Goal: Task Accomplishment & Management: Use online tool/utility

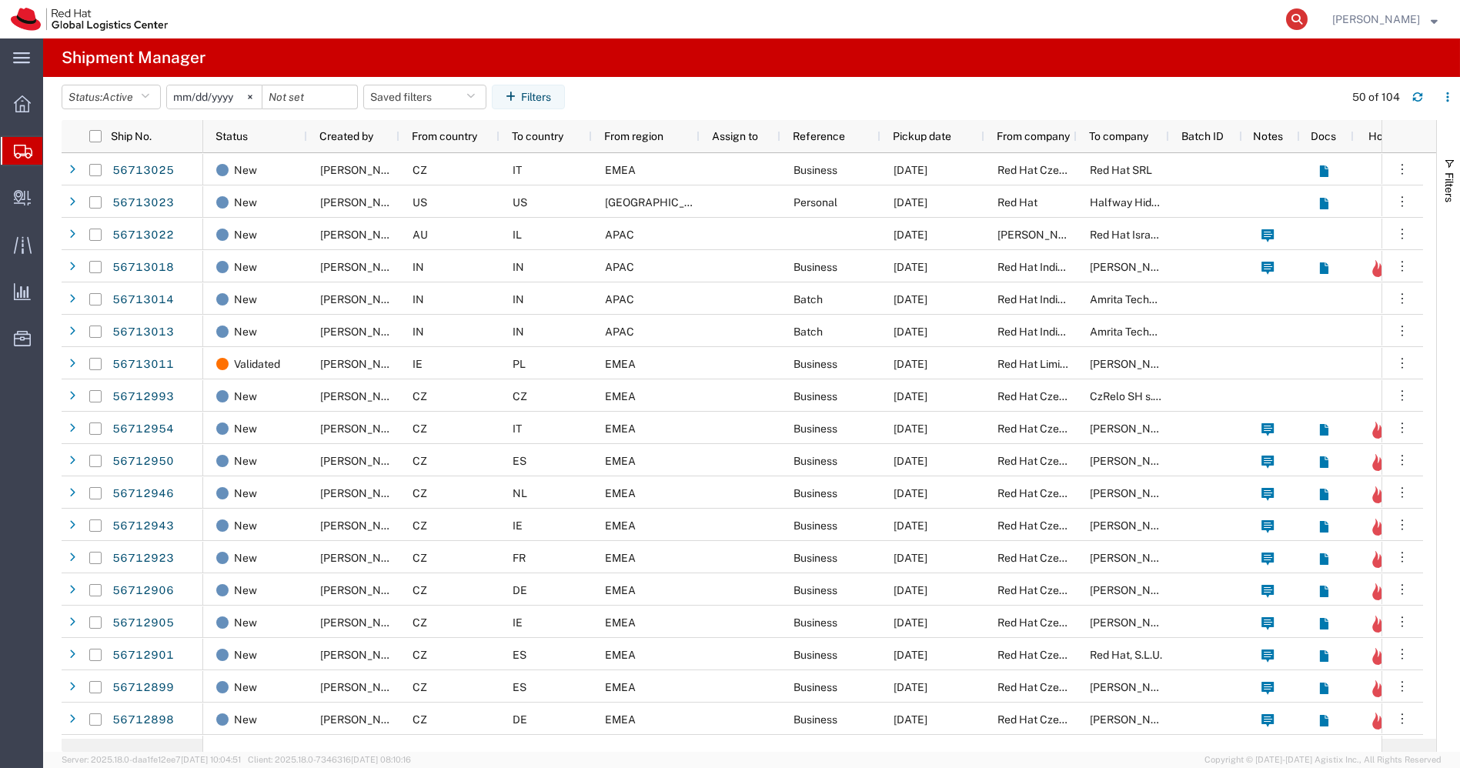
click at [1308, 15] on icon at bounding box center [1297, 19] width 22 height 22
paste input "20822130696"
type input "20822130696"
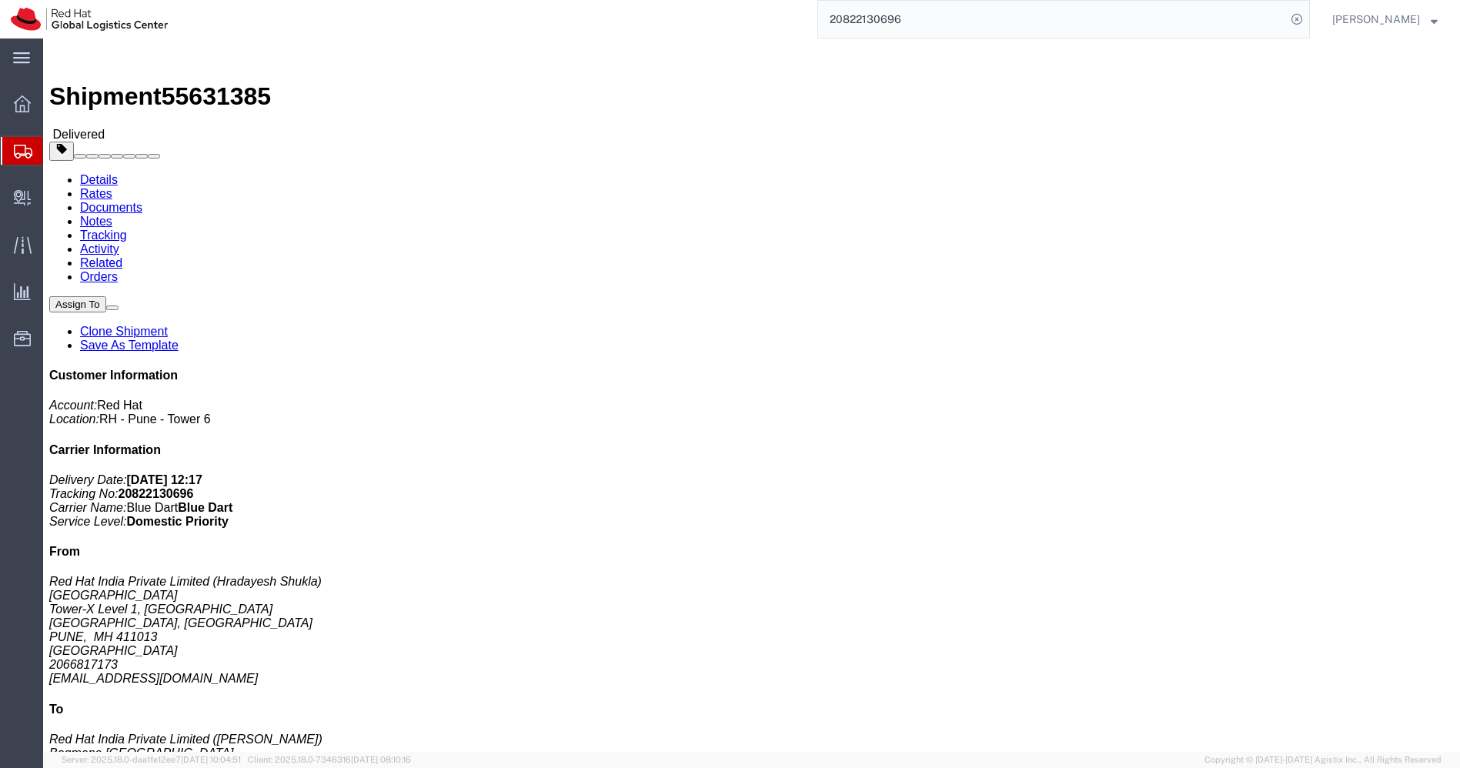
click link "Clone Shipment"
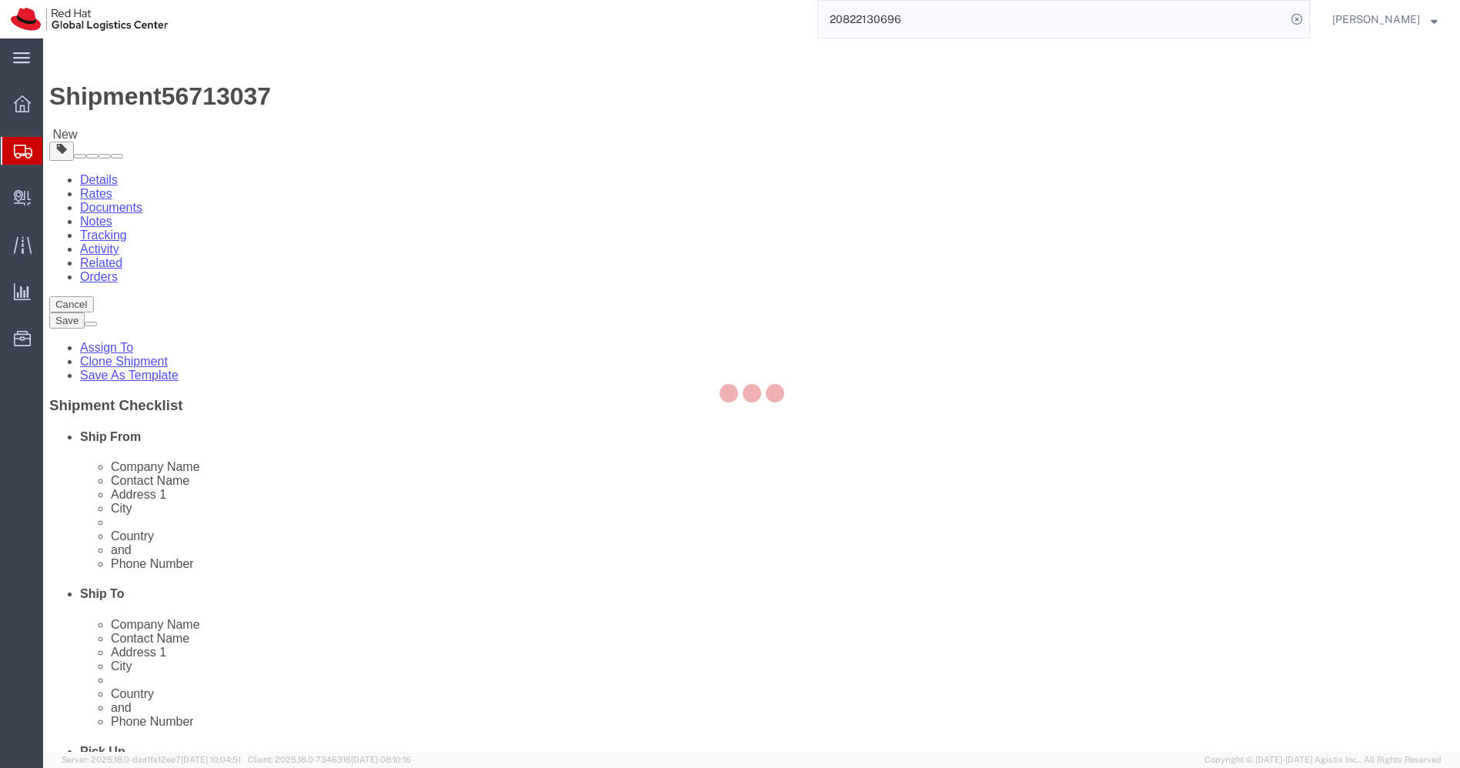
select select "38007"
select select "37925"
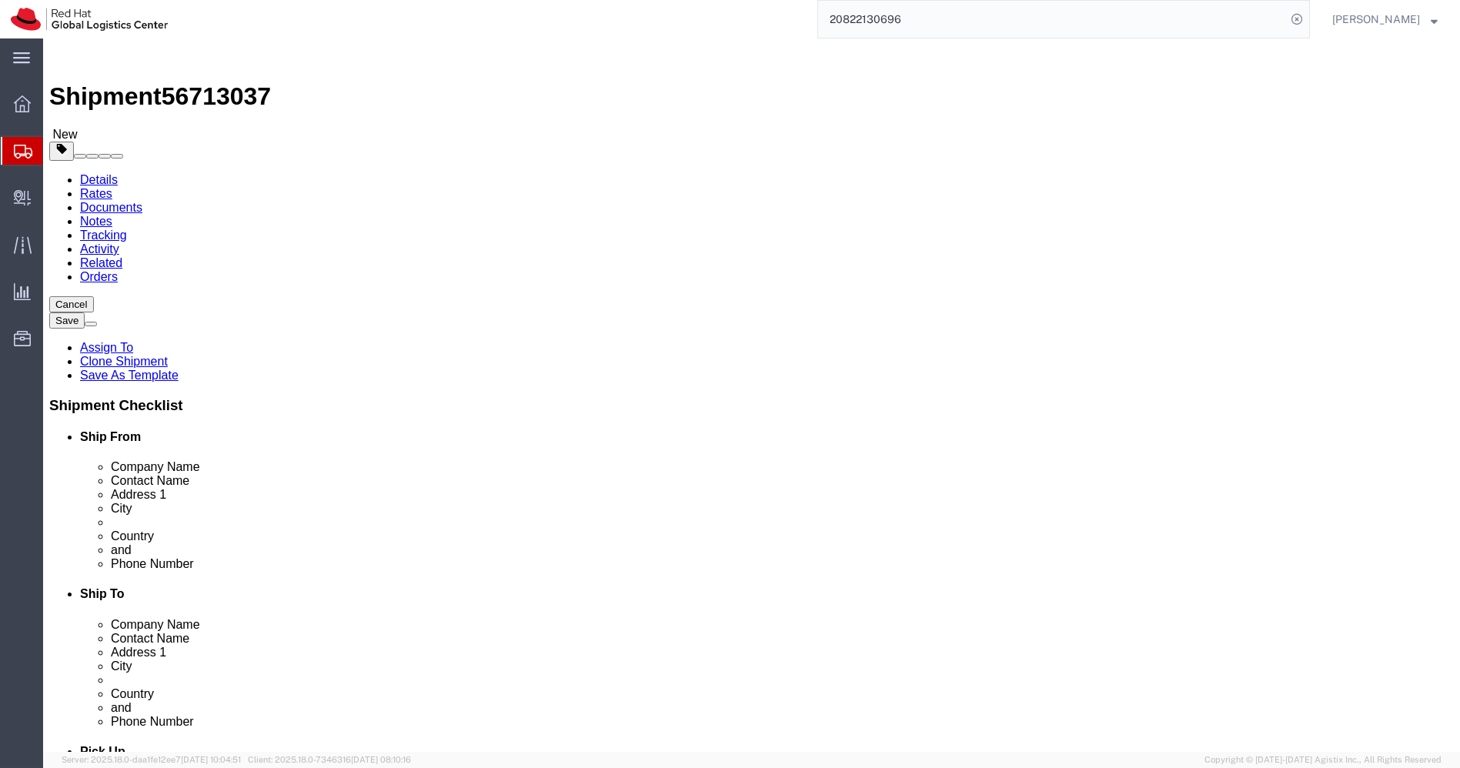
click input "Red Hat India Private Limited"
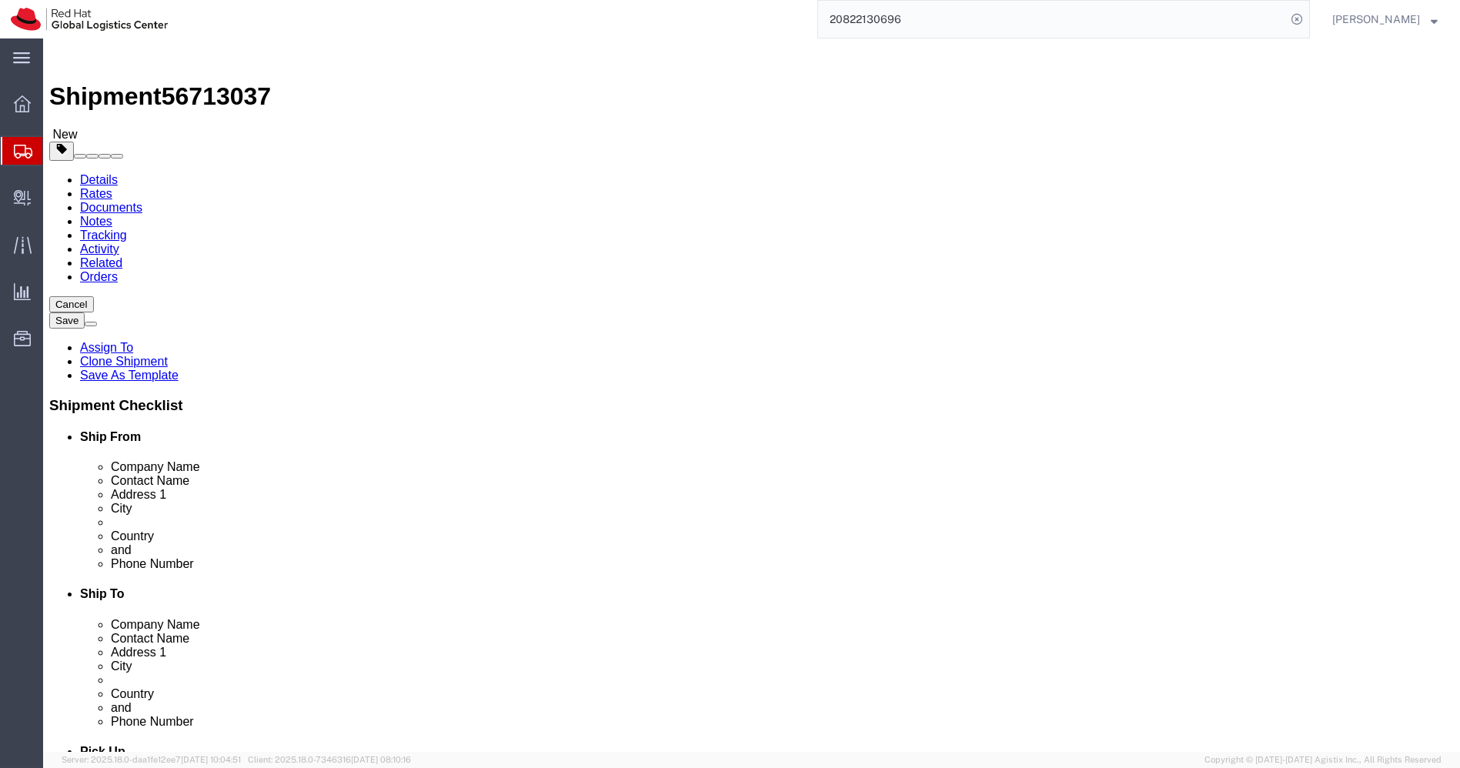
paste input "[PERSON_NAME]"
type input "[PERSON_NAME]"
paste input "[PERSON_NAME]"
type input "[PERSON_NAME]"
click input "918046128812"
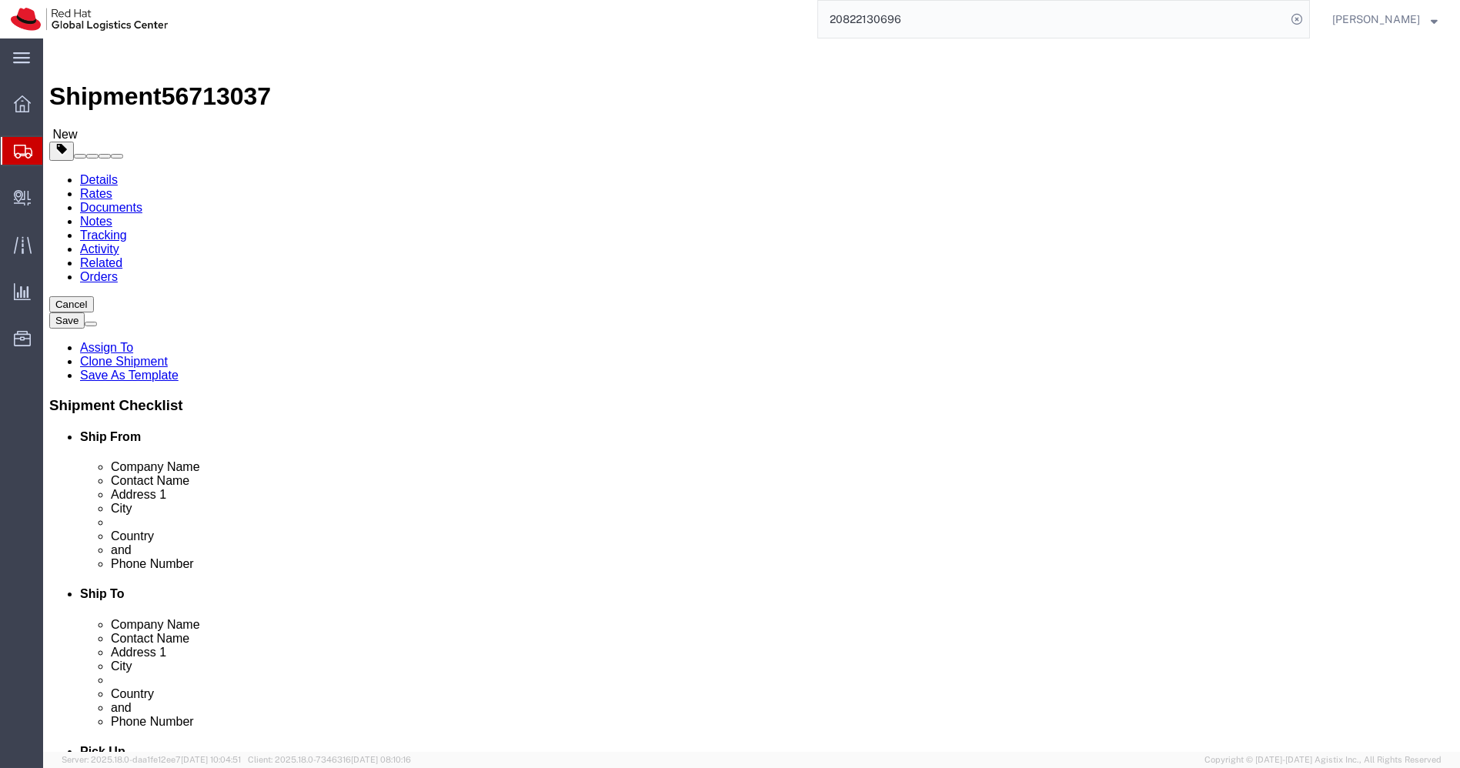
click input "918046128812"
paste input "8806646600"
type input "8806646600"
click input "[EMAIL_ADDRESS][DOMAIN_NAME]"
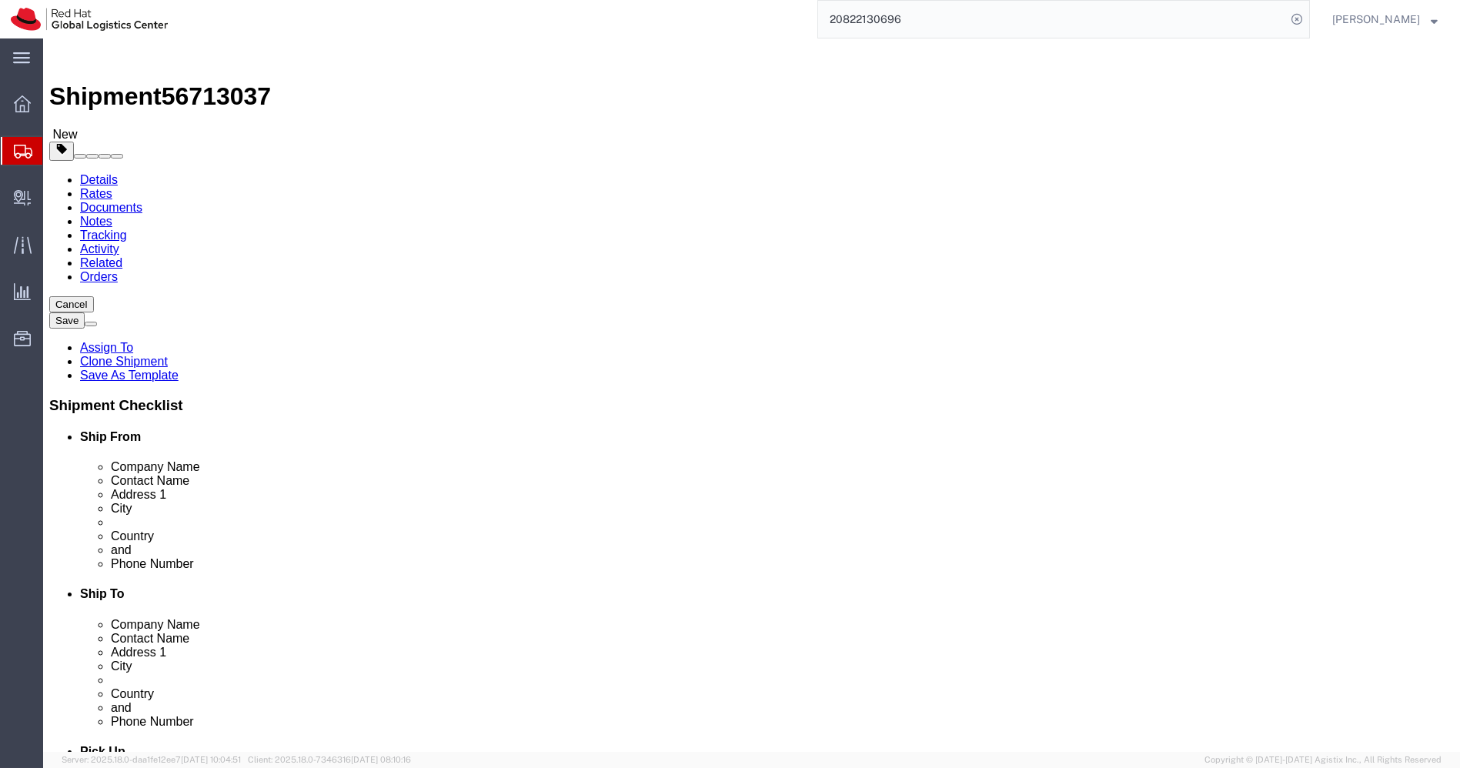
click input "[EMAIL_ADDRESS][DOMAIN_NAME]"
paste input "sonie"
type input "[EMAIL_ADDRESS][DOMAIN_NAME]"
click input "Bagmane [GEOGRAPHIC_DATA]"
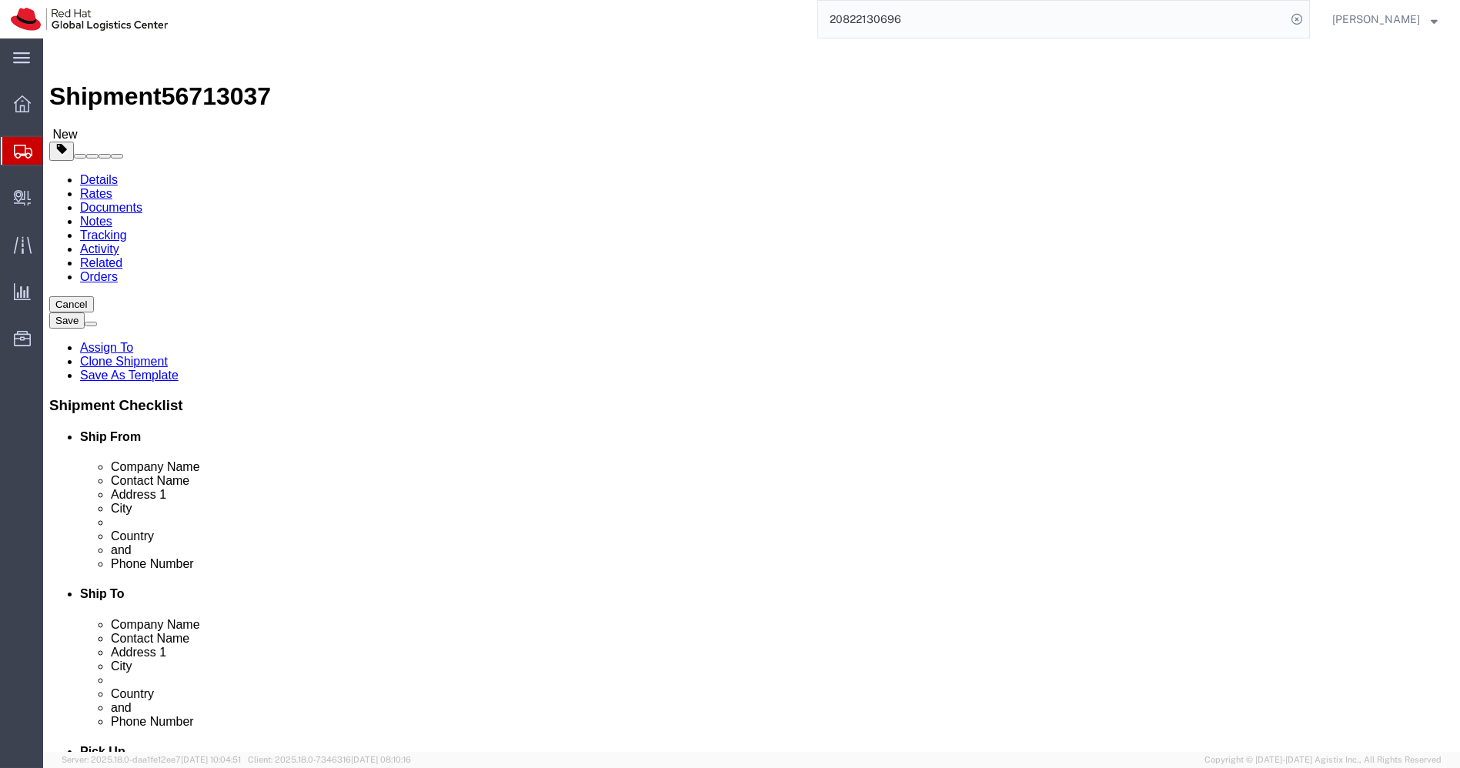
click input "Bagmane [GEOGRAPHIC_DATA]"
paste input "A3/205, [PERSON_NAME], [PERSON_NAME] Nagar"
type input "A3/205, [PERSON_NAME], [PERSON_NAME] Nagar"
select select
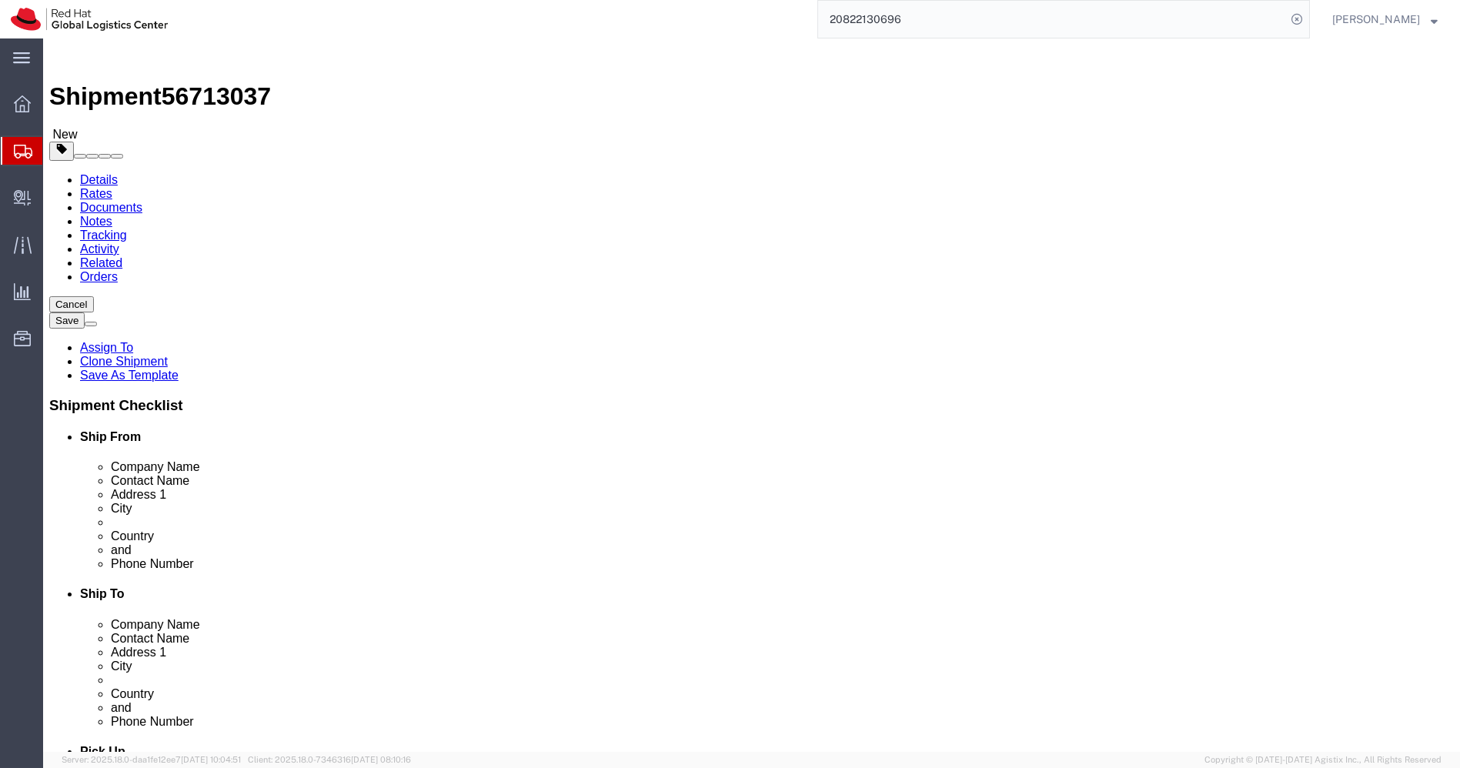
paste input "Opposite D-Mart,"
type input "Opposite D-Mart,"
type input "Pune"
select select
type input "m"
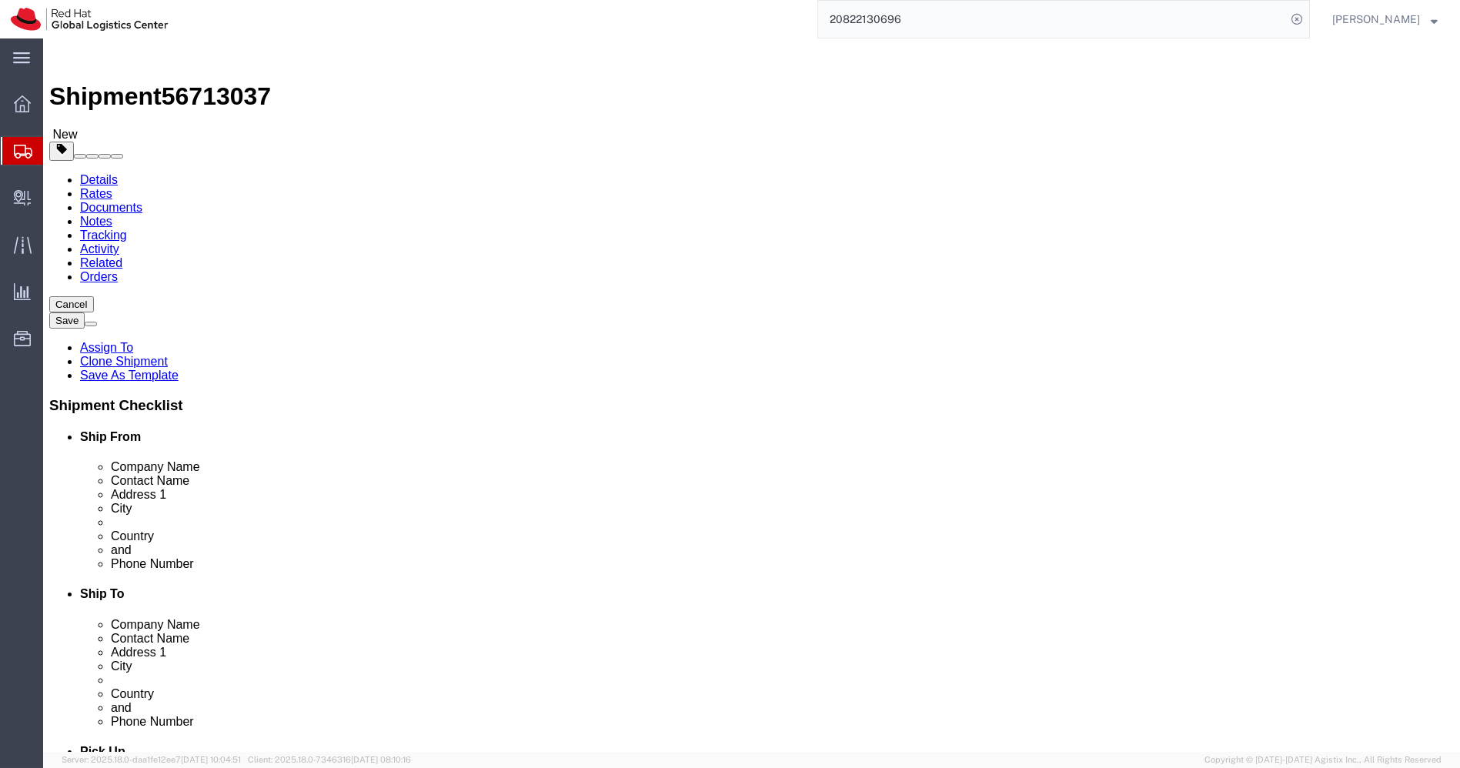
type input "ma"
type input "maha"
select select
select select "MH"
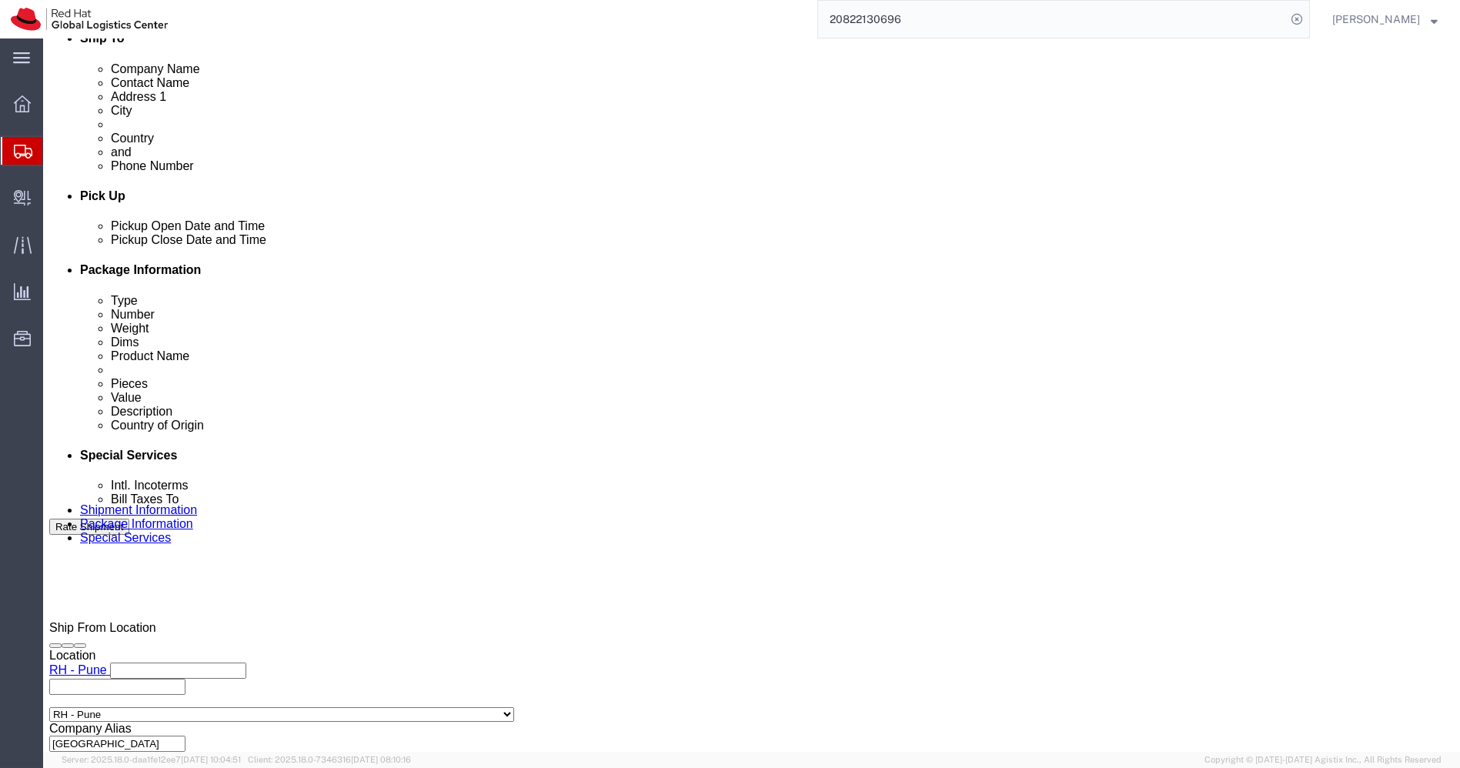
scroll to position [557, 0]
drag, startPoint x: 195, startPoint y: 79, endPoint x: 199, endPoint y: 94, distance: 15.9
click div "Shipment Information Package Information Special Services"
click icon
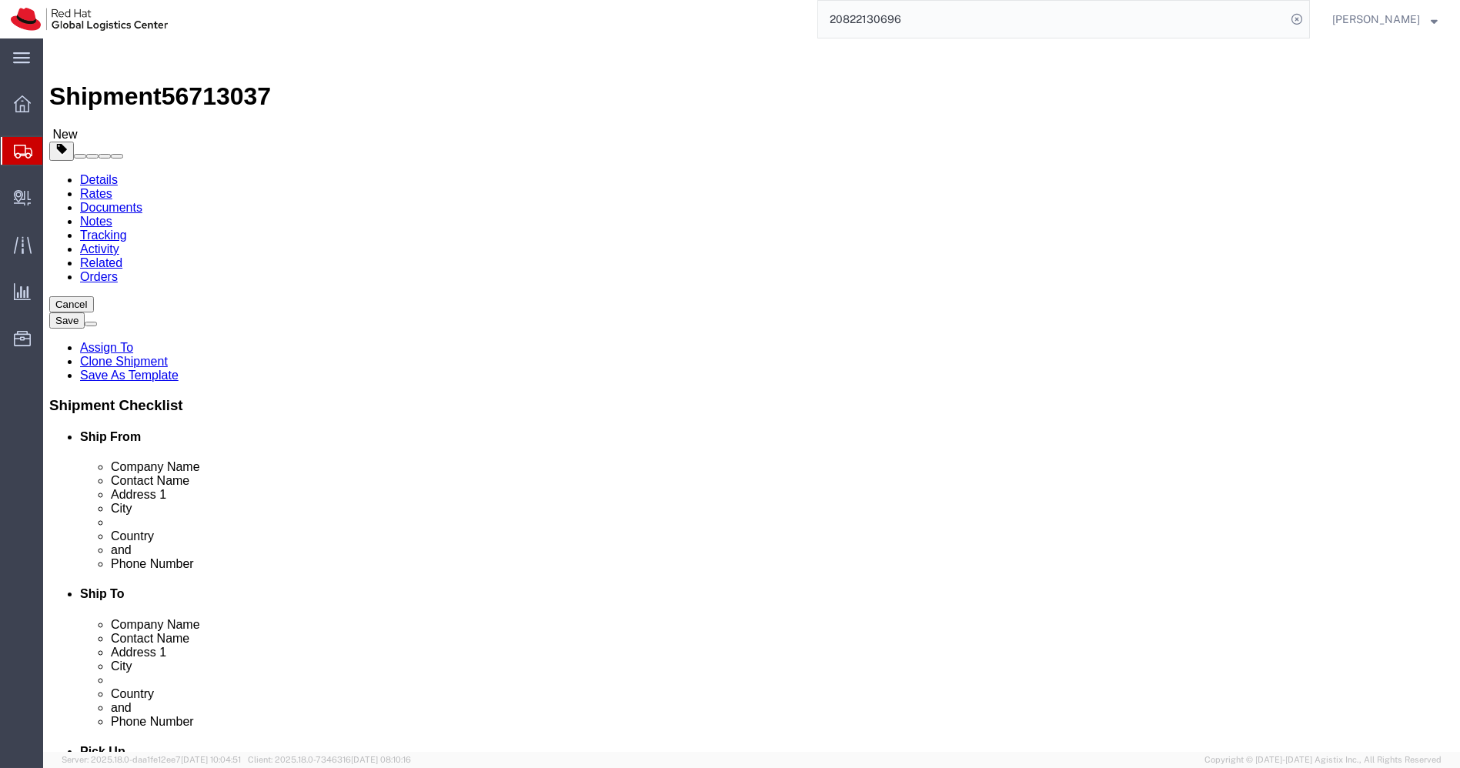
click dd "4.00 Each"
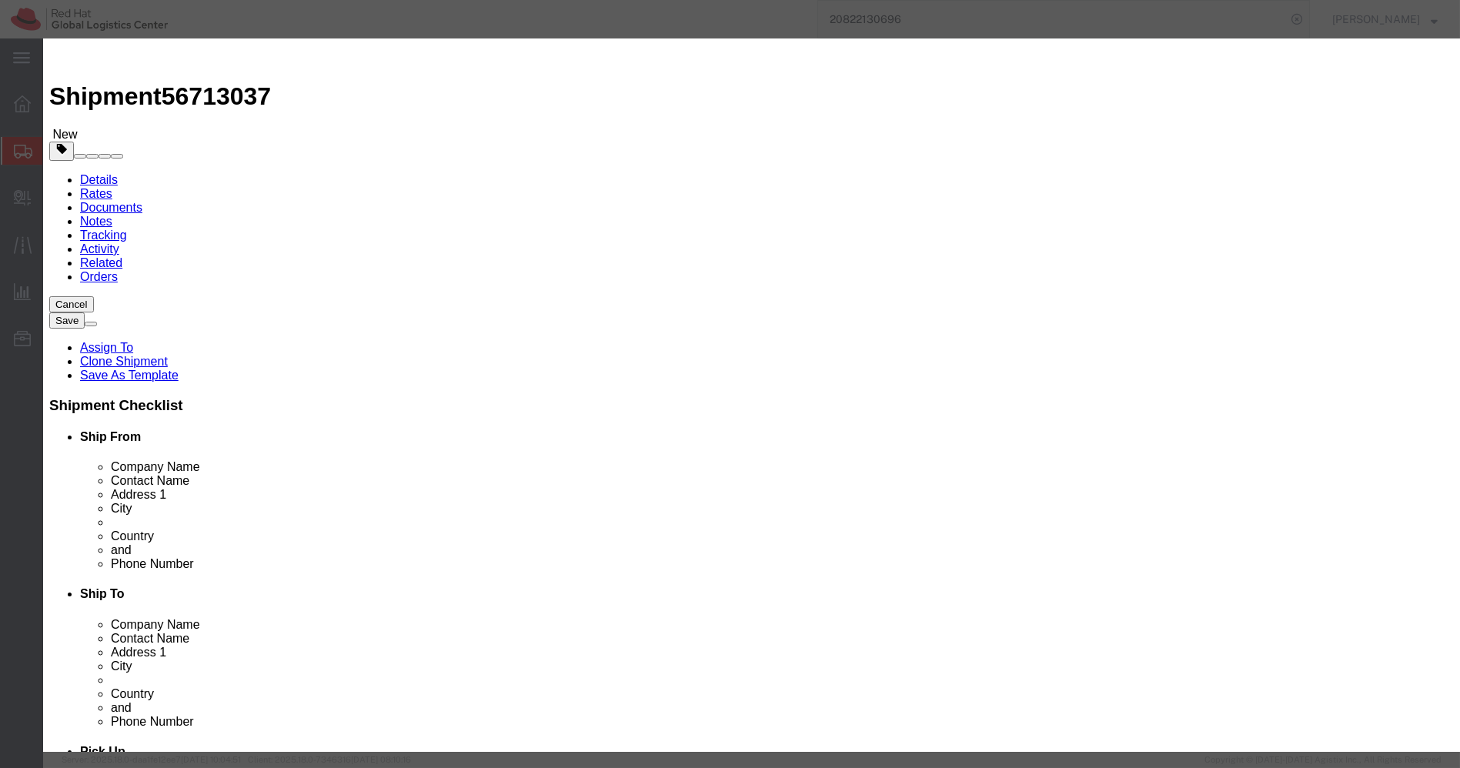
click button "Save & Close"
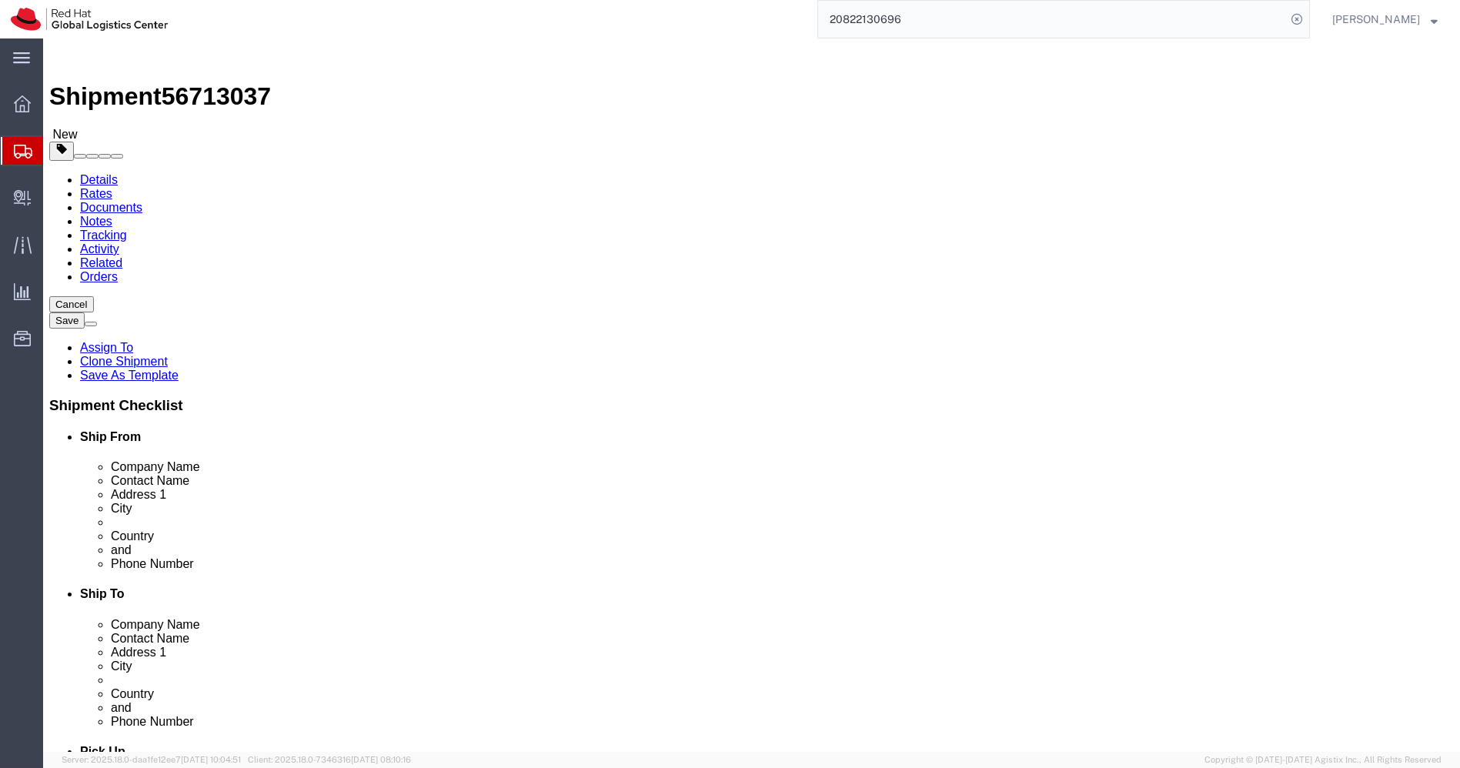
click input "29.00"
type input "10"
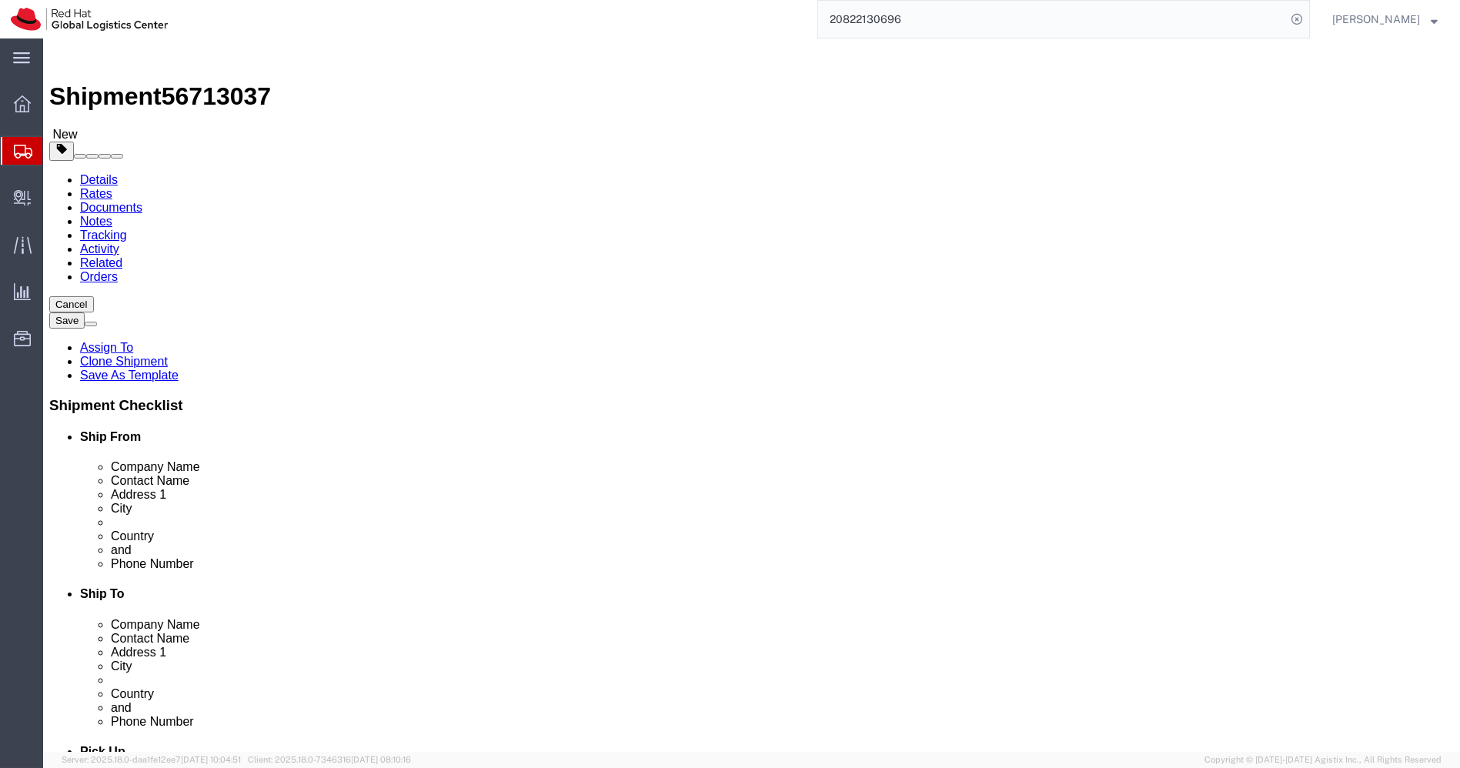
type input "10"
click input "1.00"
type input "0.50"
click link "Special Services"
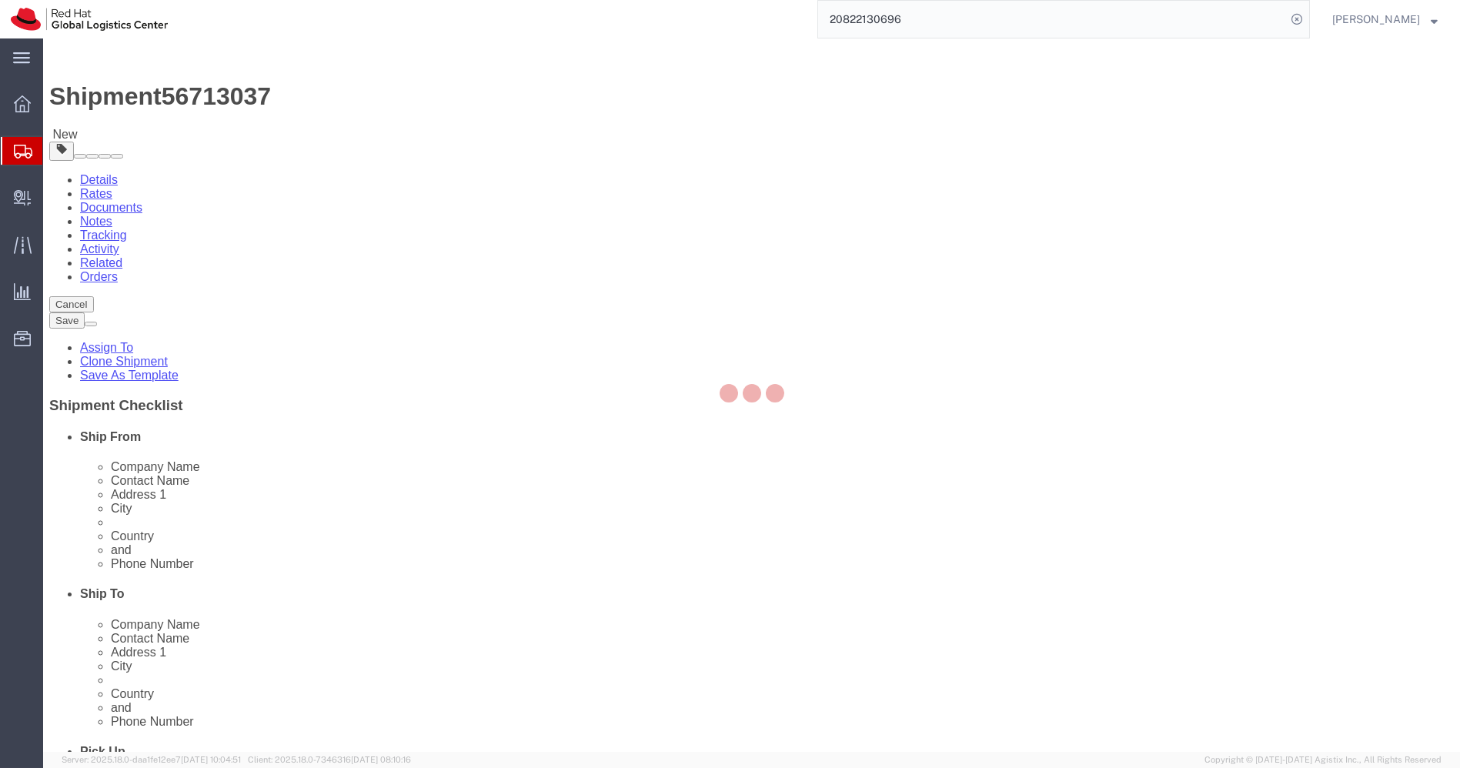
select select "COSTCENTER"
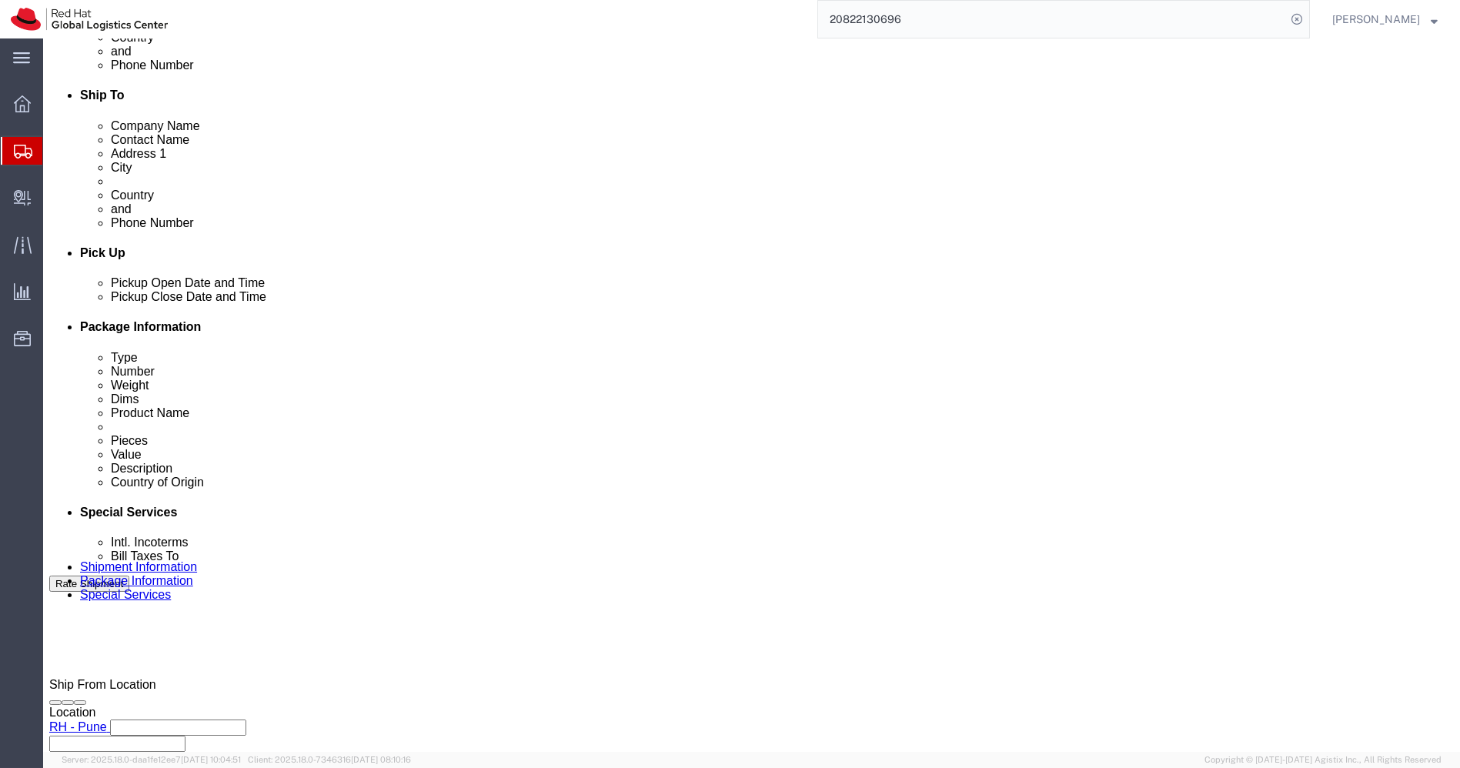
scroll to position [497, 0]
drag, startPoint x: 884, startPoint y: 272, endPoint x: 841, endPoint y: 299, distance: 51.2
click textarea "Project - XE -SCT- T shirts (03 separate FedEx Large Pak for onward connection)"
type textarea "Project - XE -SCT- T shirts."
click icon
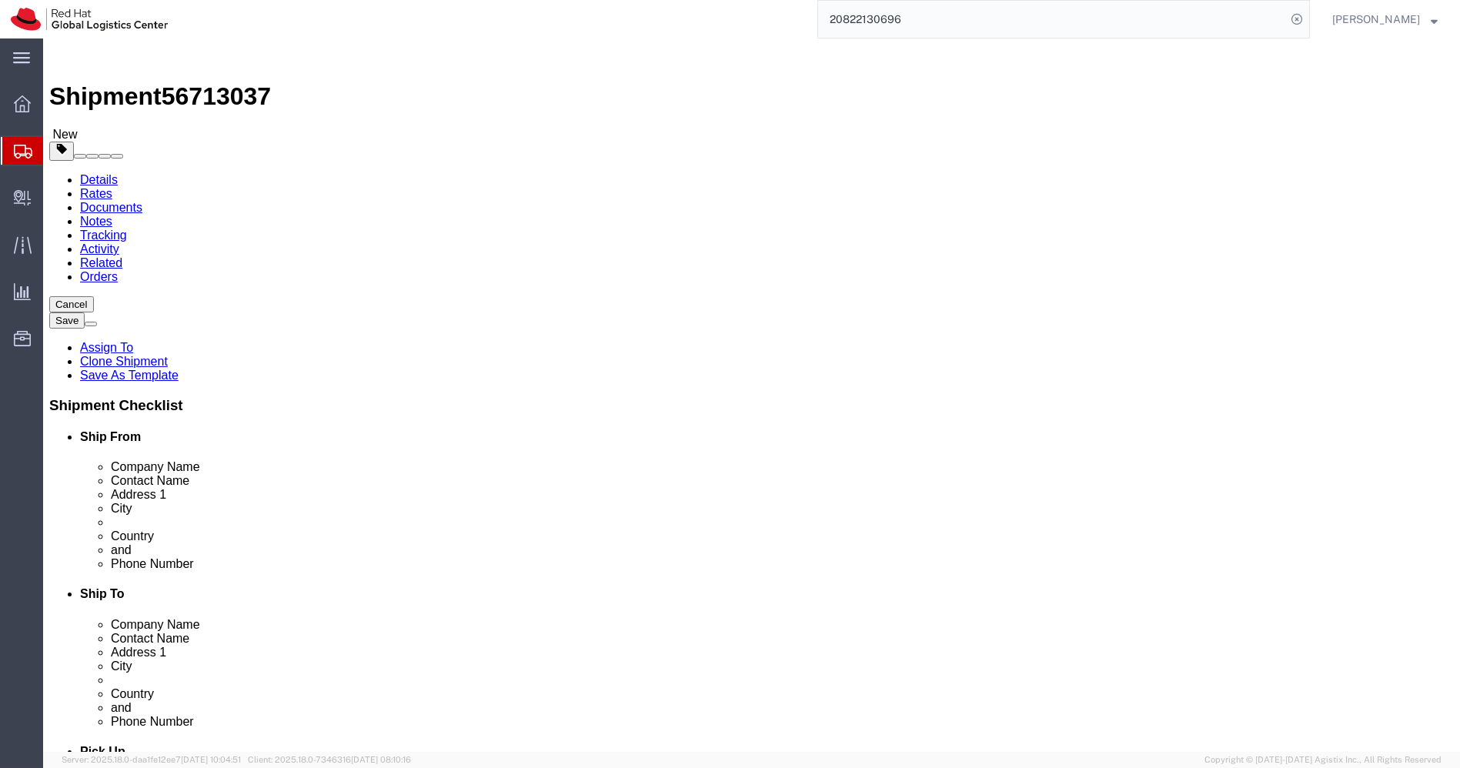
click link "Special Services"
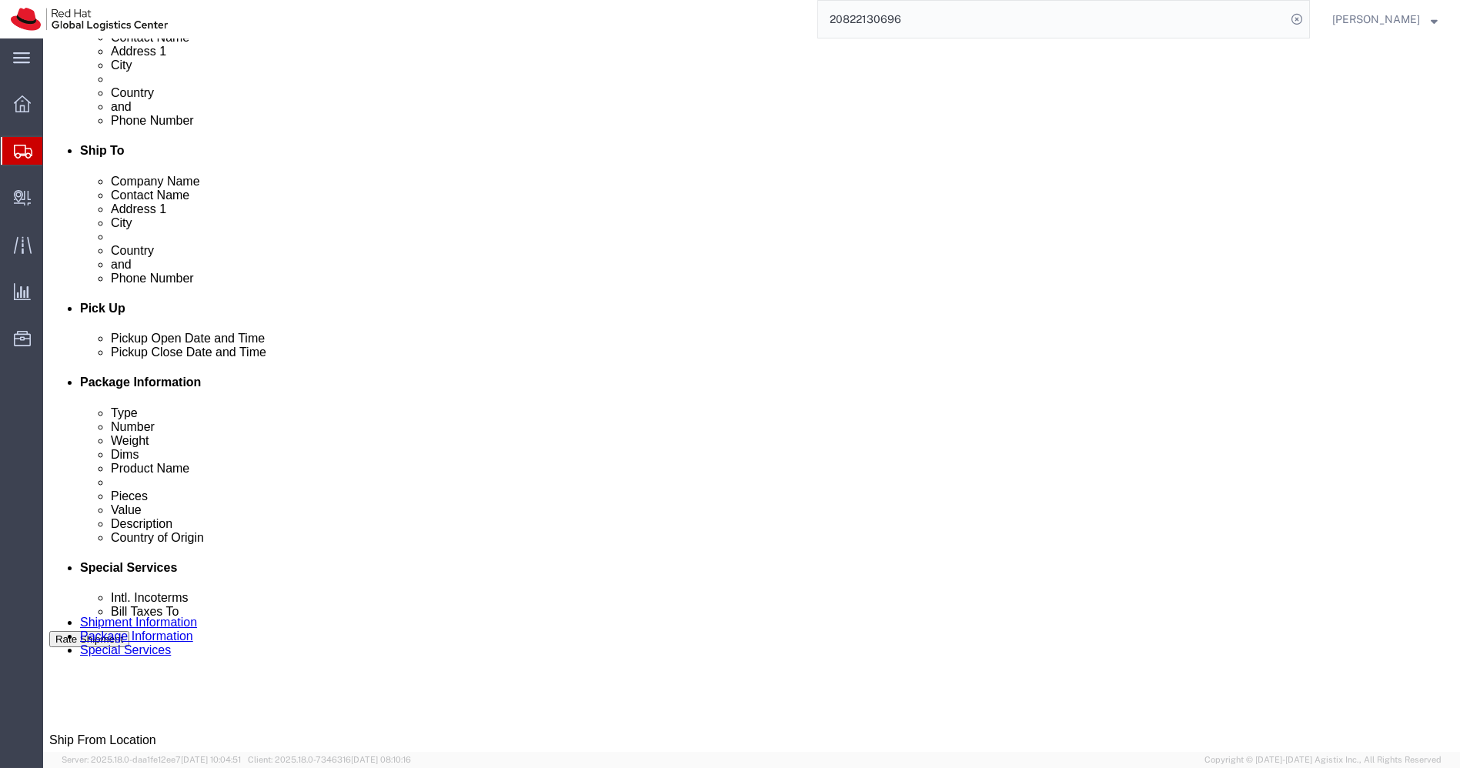
scroll to position [440, 0]
click link
type input "Enter Email Address"
paste input "[EMAIL_ADDRESS][DOMAIN_NAME]"
type input "[EMAIL_ADDRESS][DOMAIN_NAME]"
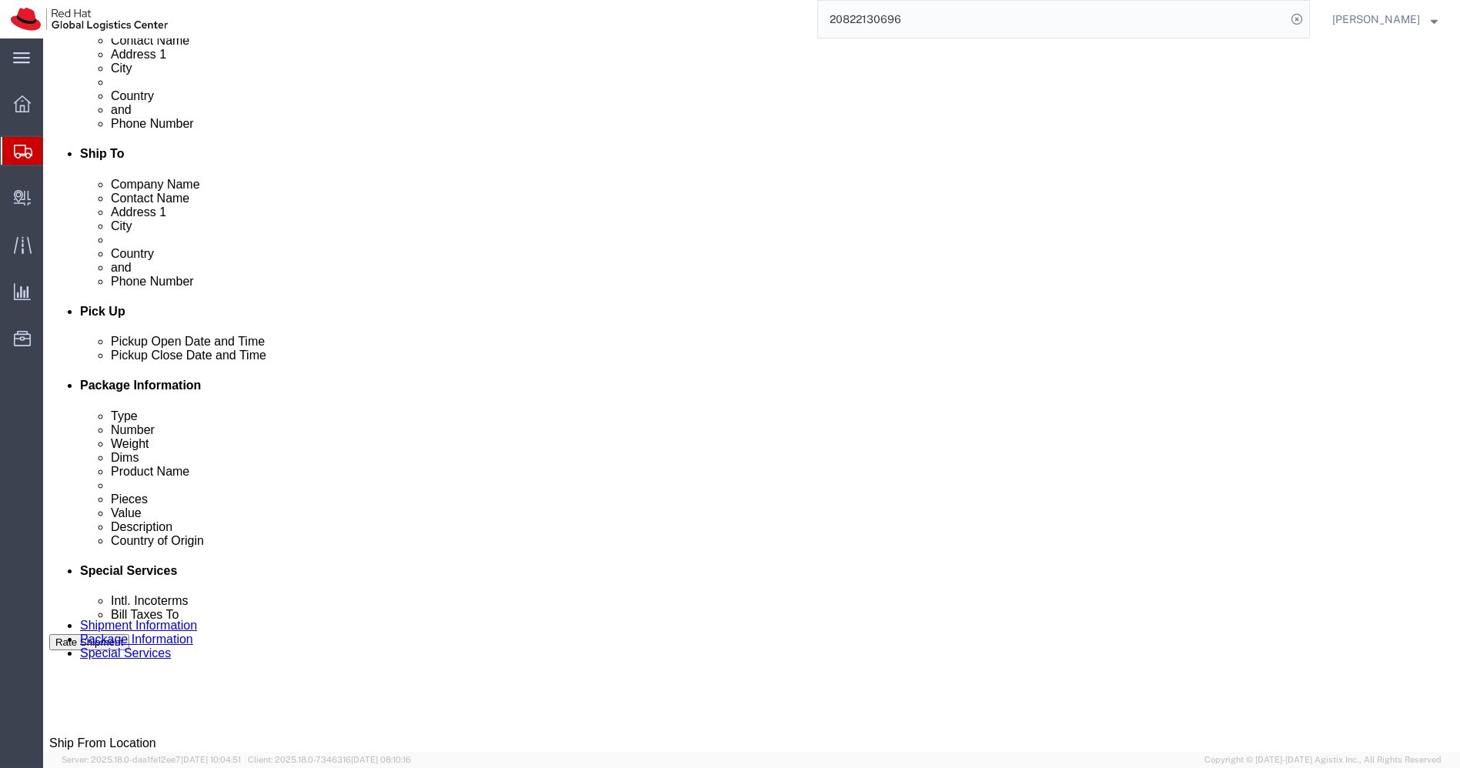
type input "[EMAIL_ADDRESS][DOMAIN_NAME]"
click icon
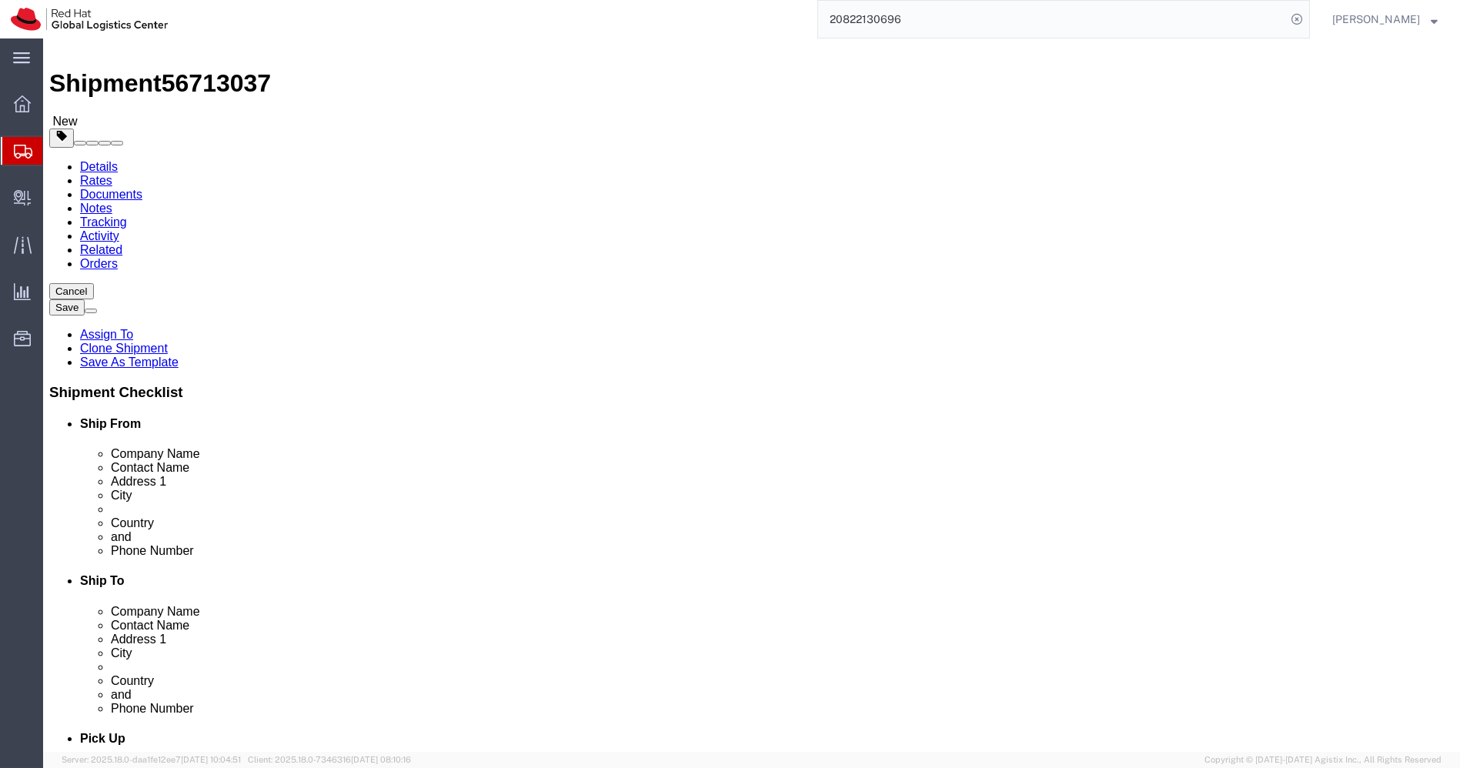
scroll to position [12, 0]
click input "2066817173"
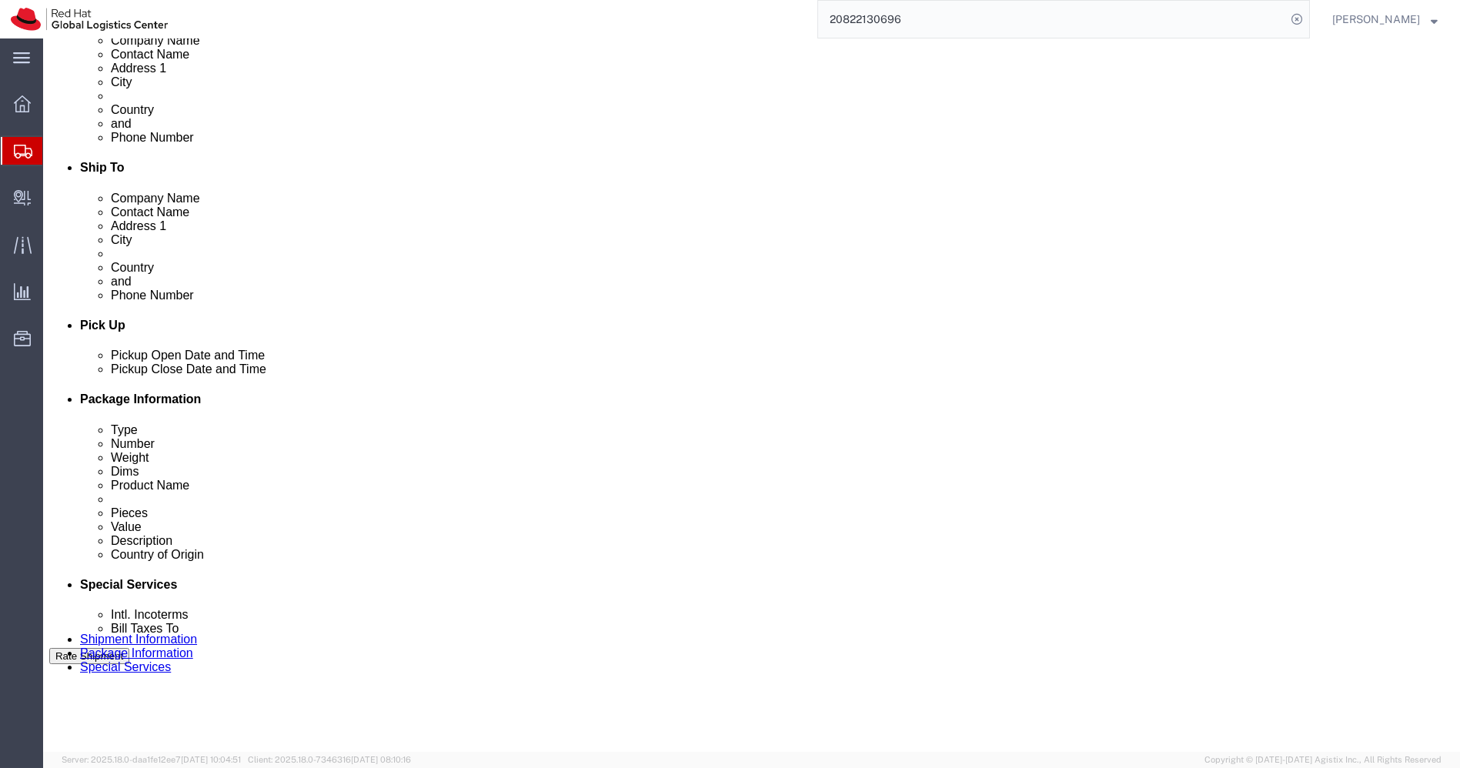
scroll to position [445, 0]
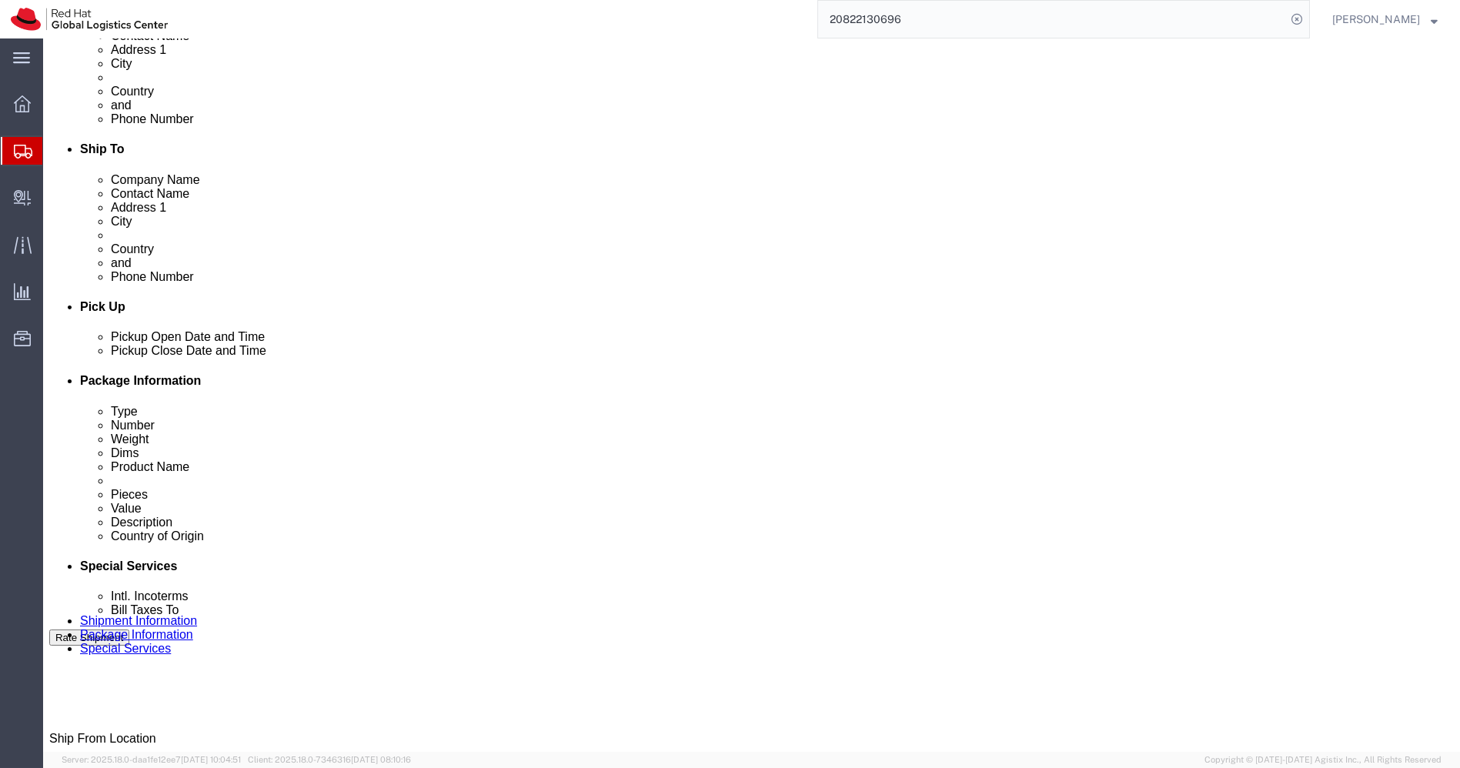
type input "9767477474"
click button "Rate Shipment"
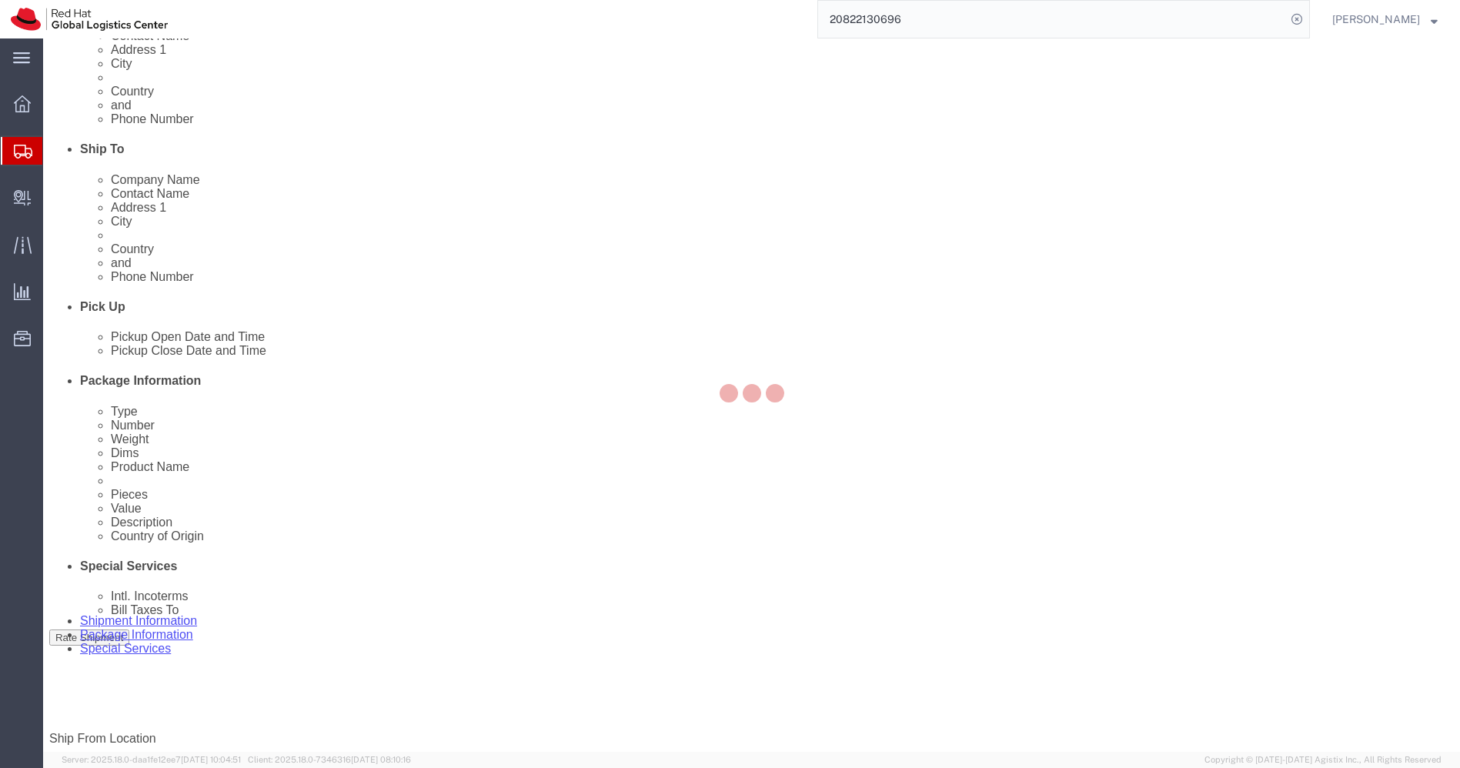
scroll to position [0, 0]
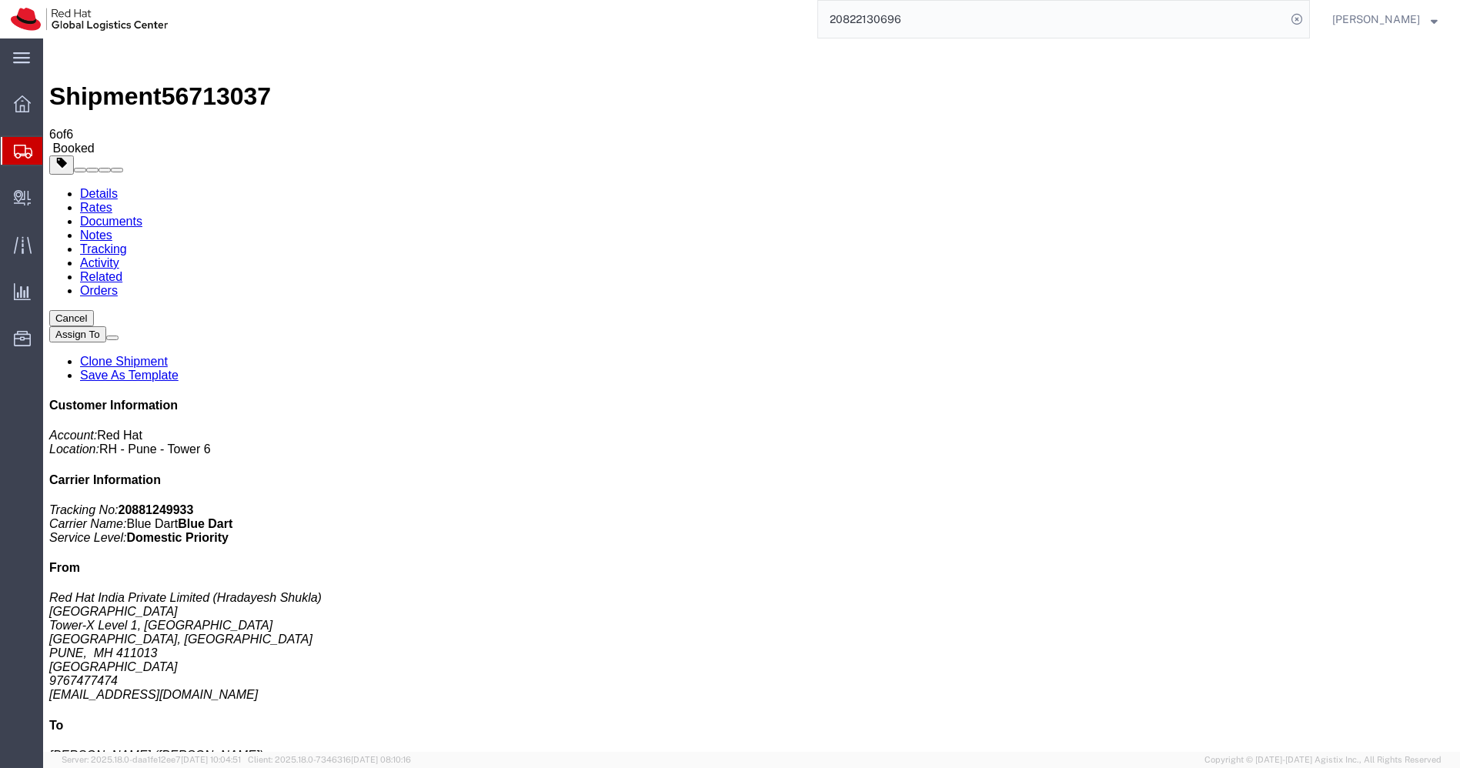
drag, startPoint x: 1181, startPoint y: 232, endPoint x: 1346, endPoint y: 268, distance: 168.7
click at [1346, 503] on p "Tracking No: 20881249933 Carrier Name: Blue Dart Blue Dart Service Level: Domes…" at bounding box center [751, 524] width 1405 height 42
copy p "Tracking No: 20881249933 Carrier Name: Blue Dart Blue Dart Service Level: Domes…"
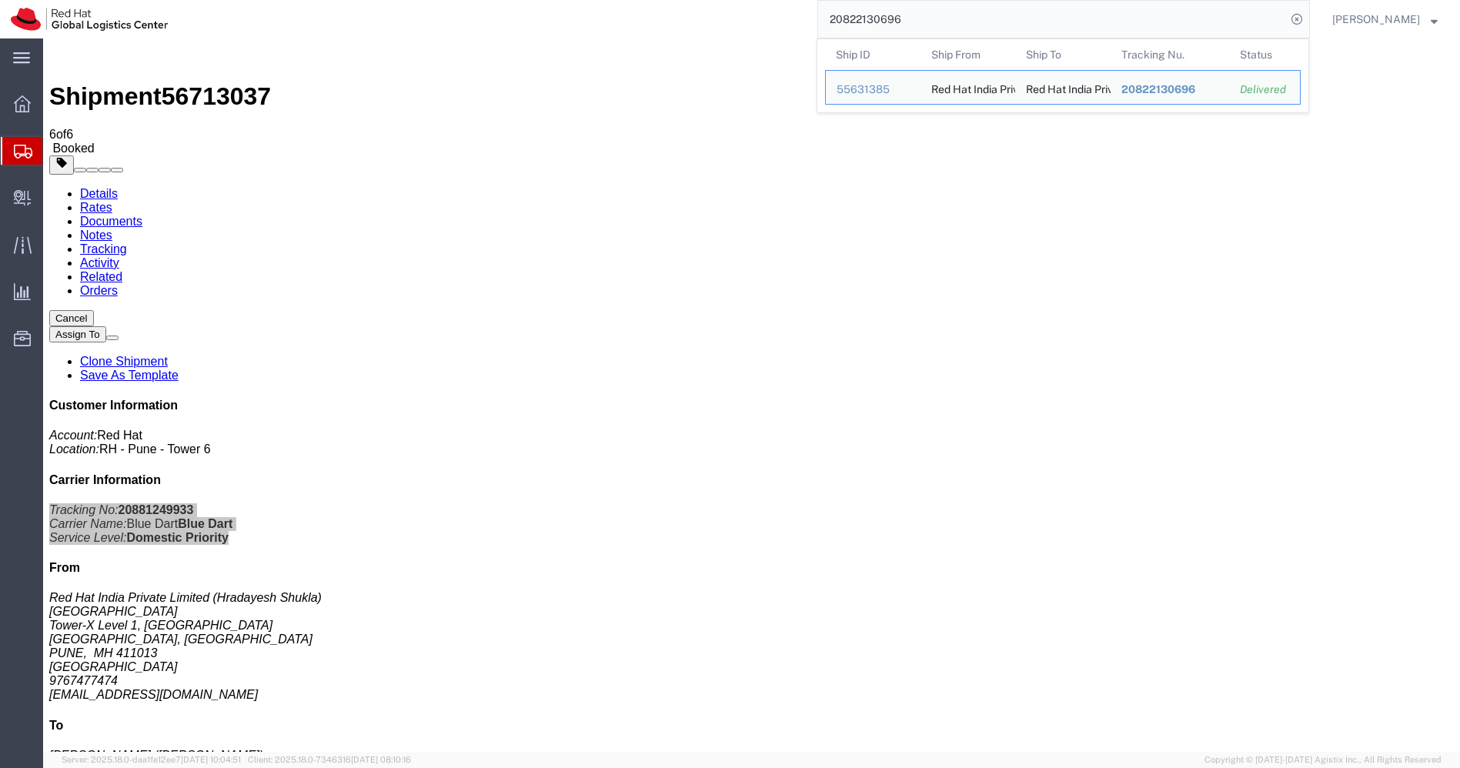
drag, startPoint x: 921, startPoint y: 23, endPoint x: 804, endPoint y: 12, distance: 117.6
click at [804, 12] on div "20822130696 Ship ID Ship From Ship To Tracking Nu. Status Ship ID 55631385 Ship…" at bounding box center [745, 19] width 1132 height 38
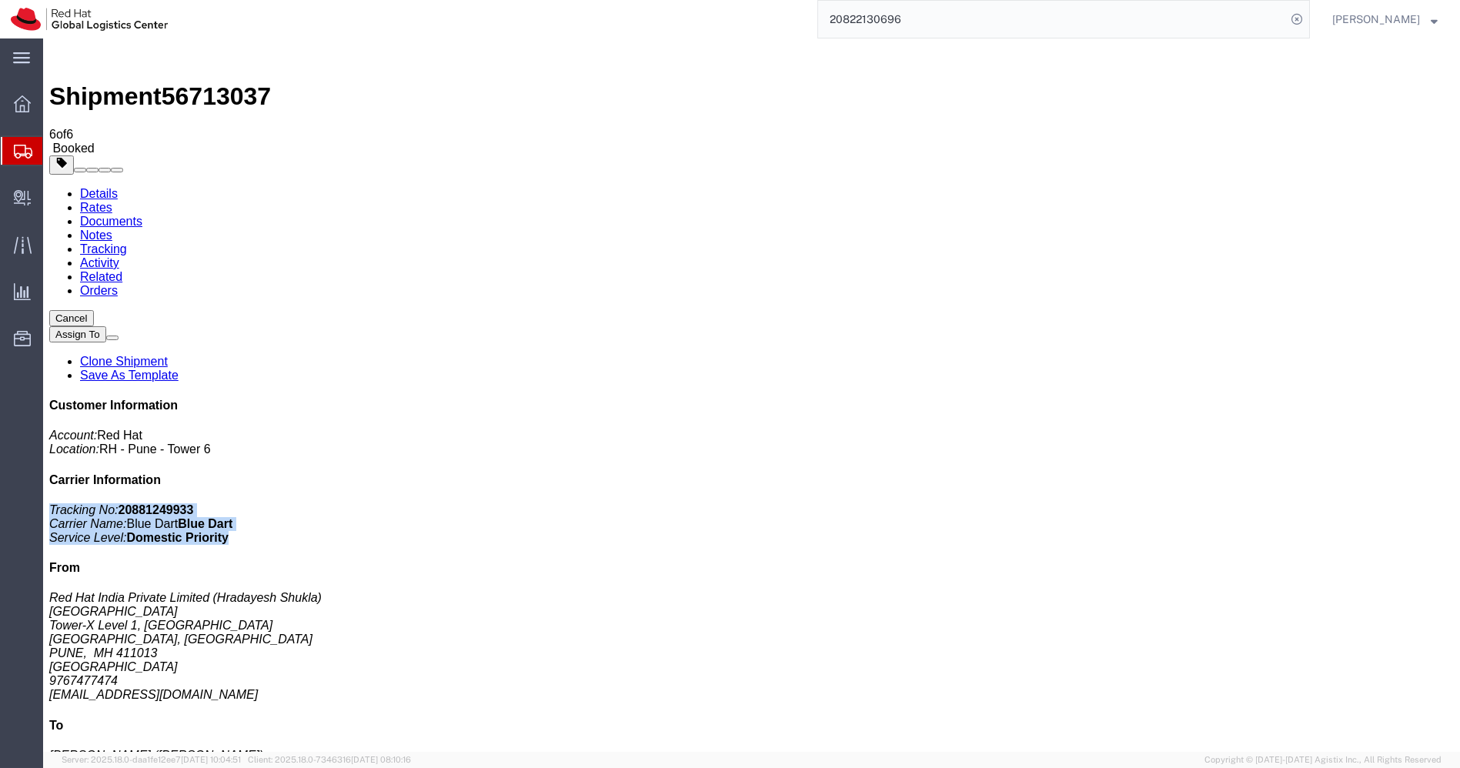
click at [1363, 503] on p "Tracking No: 20881249933 Carrier Name: Blue Dart Blue Dart Service Level: Domes…" at bounding box center [751, 524] width 1405 height 42
drag, startPoint x: 1321, startPoint y: 239, endPoint x: 1245, endPoint y: 239, distance: 76.2
click at [1245, 503] on p "Tracking No: 20881249933 Carrier Name: Blue Dart Blue Dart Service Level: Domes…" at bounding box center [751, 524] width 1405 height 42
copy b "20881249933"
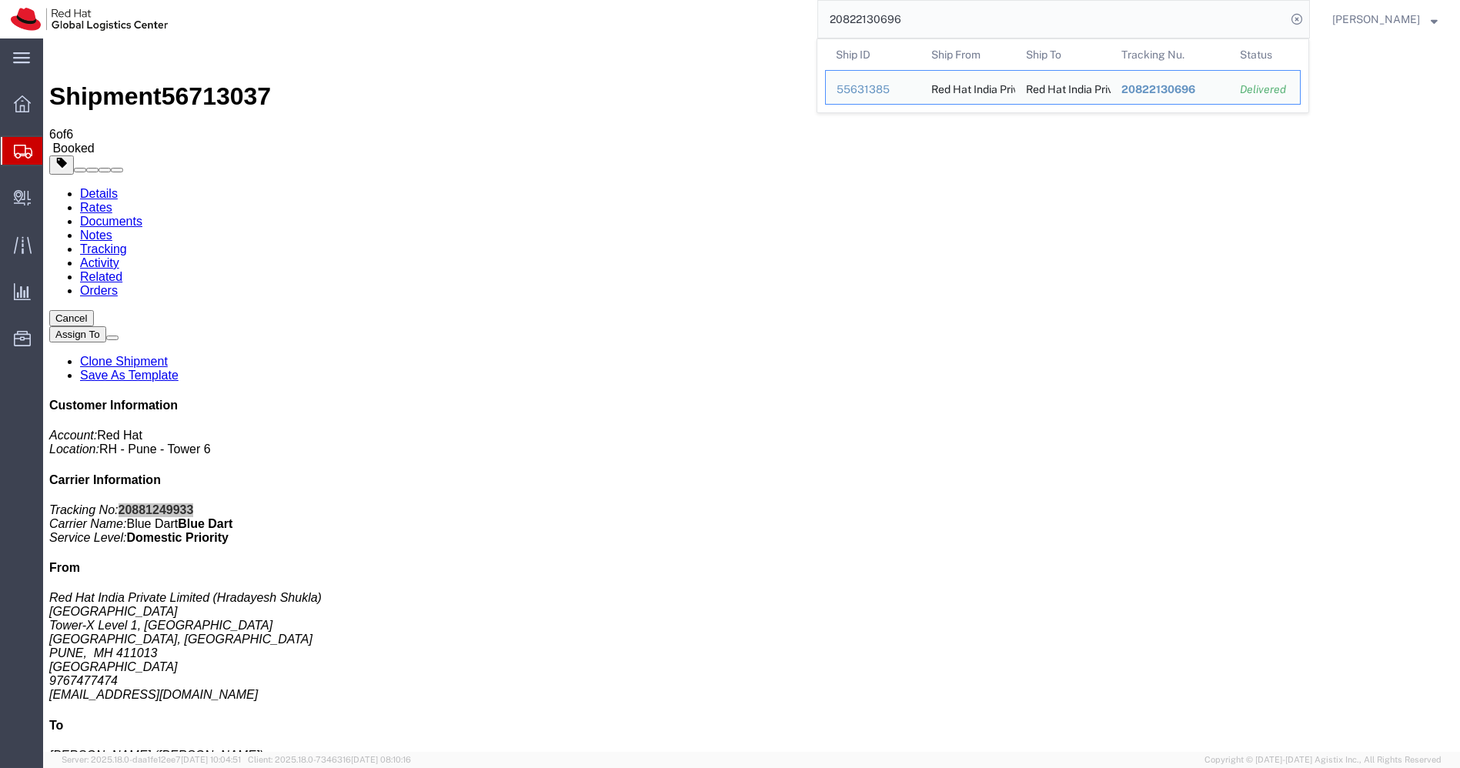
click at [1036, 25] on input "20822130696" at bounding box center [1052, 19] width 468 height 37
paste input "81249933"
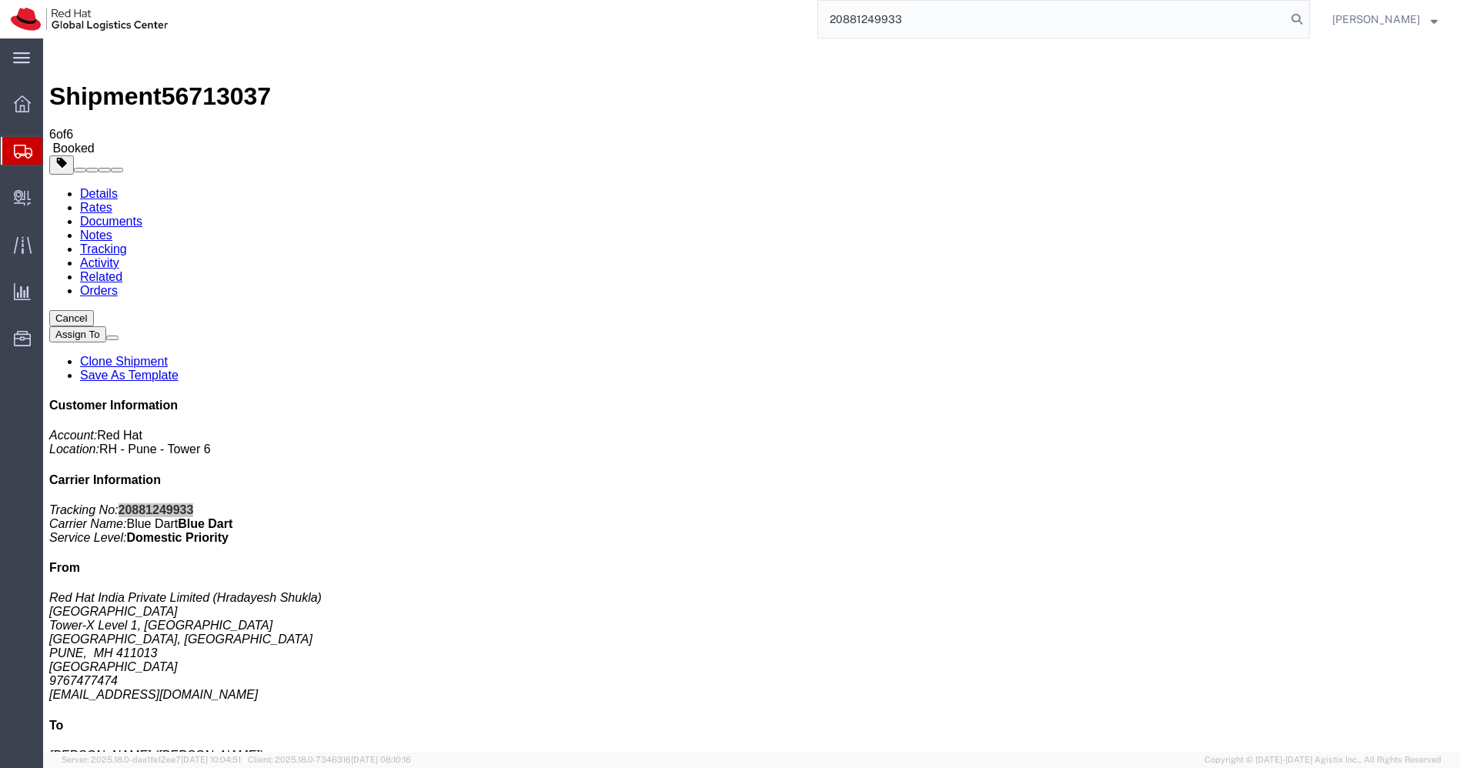
type input "20881249933"
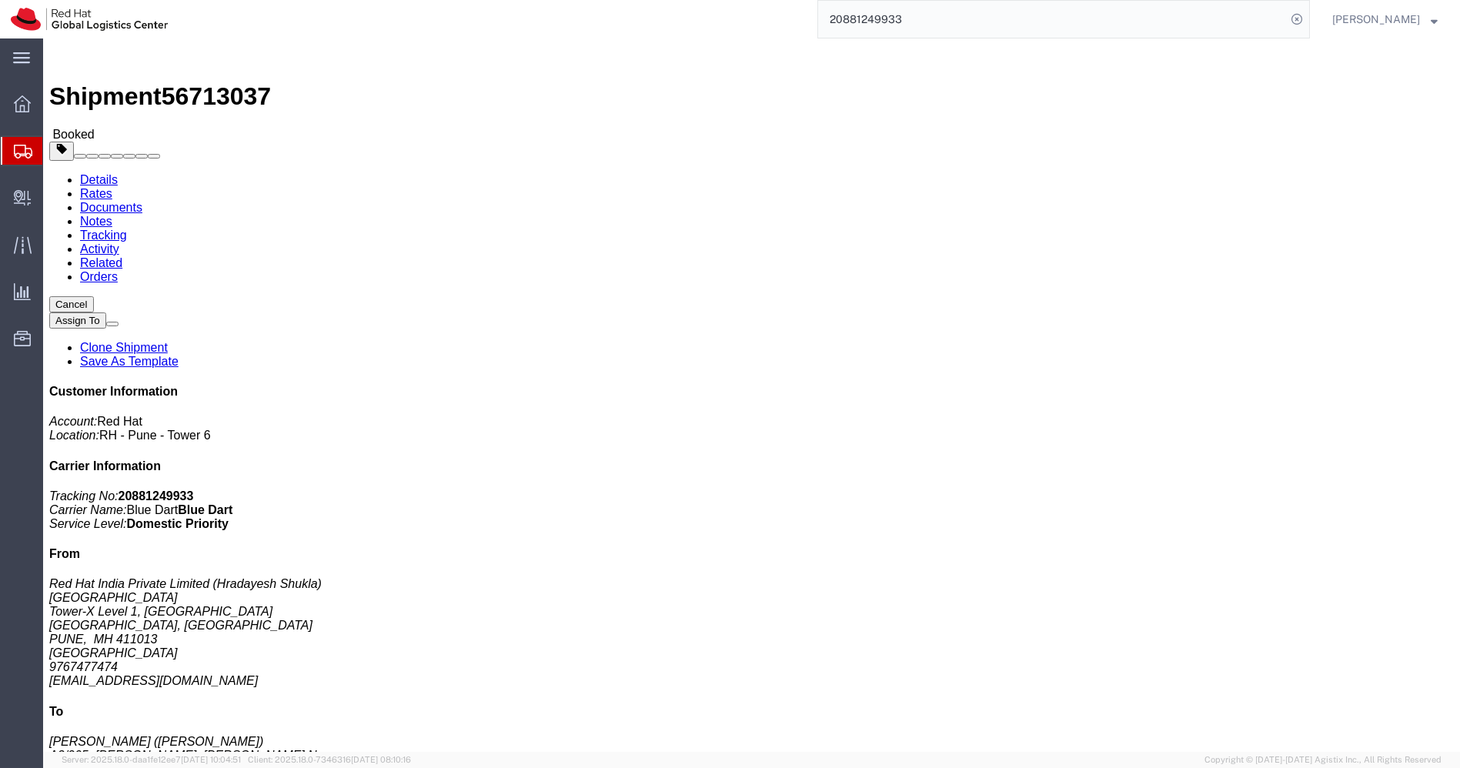
click link "Clone Shipment"
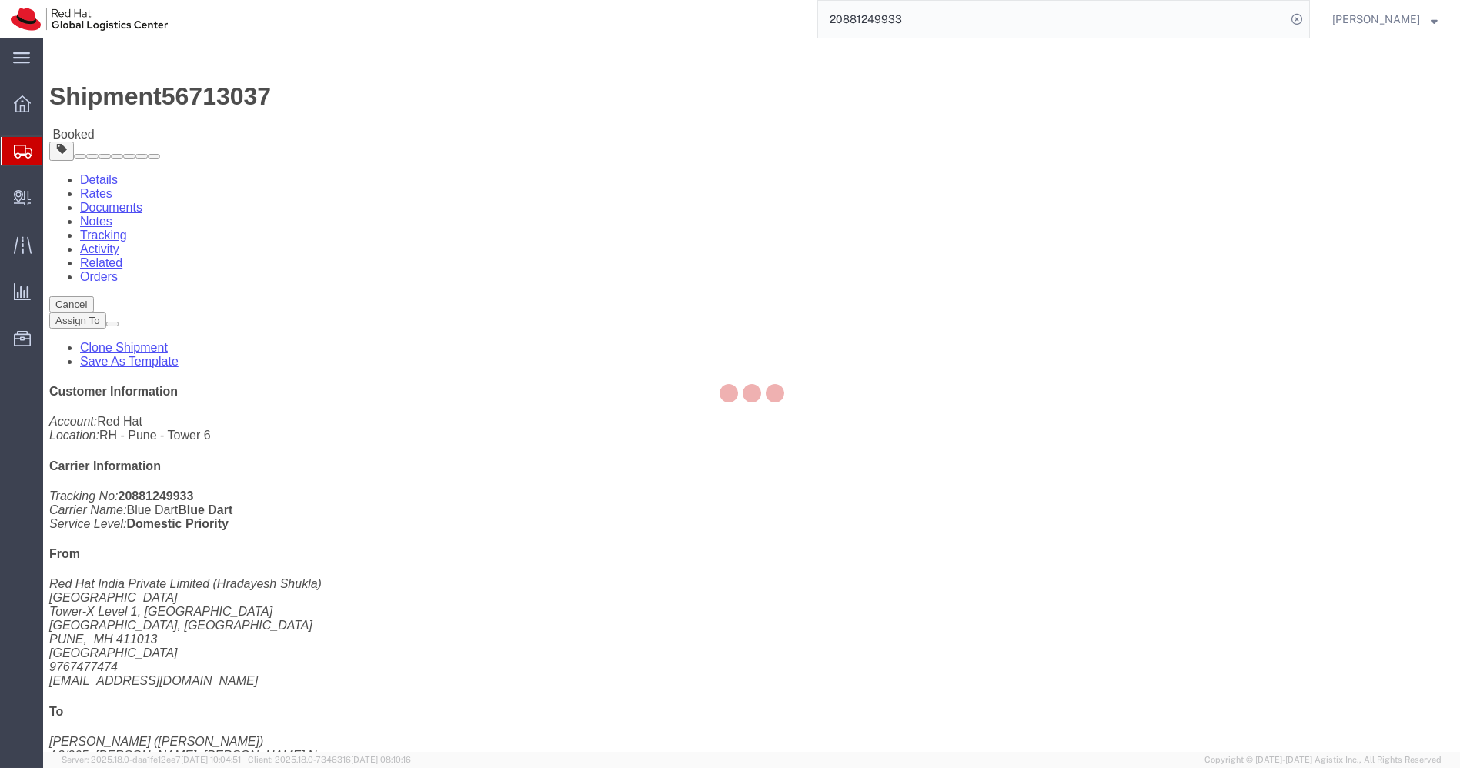
select select "38007"
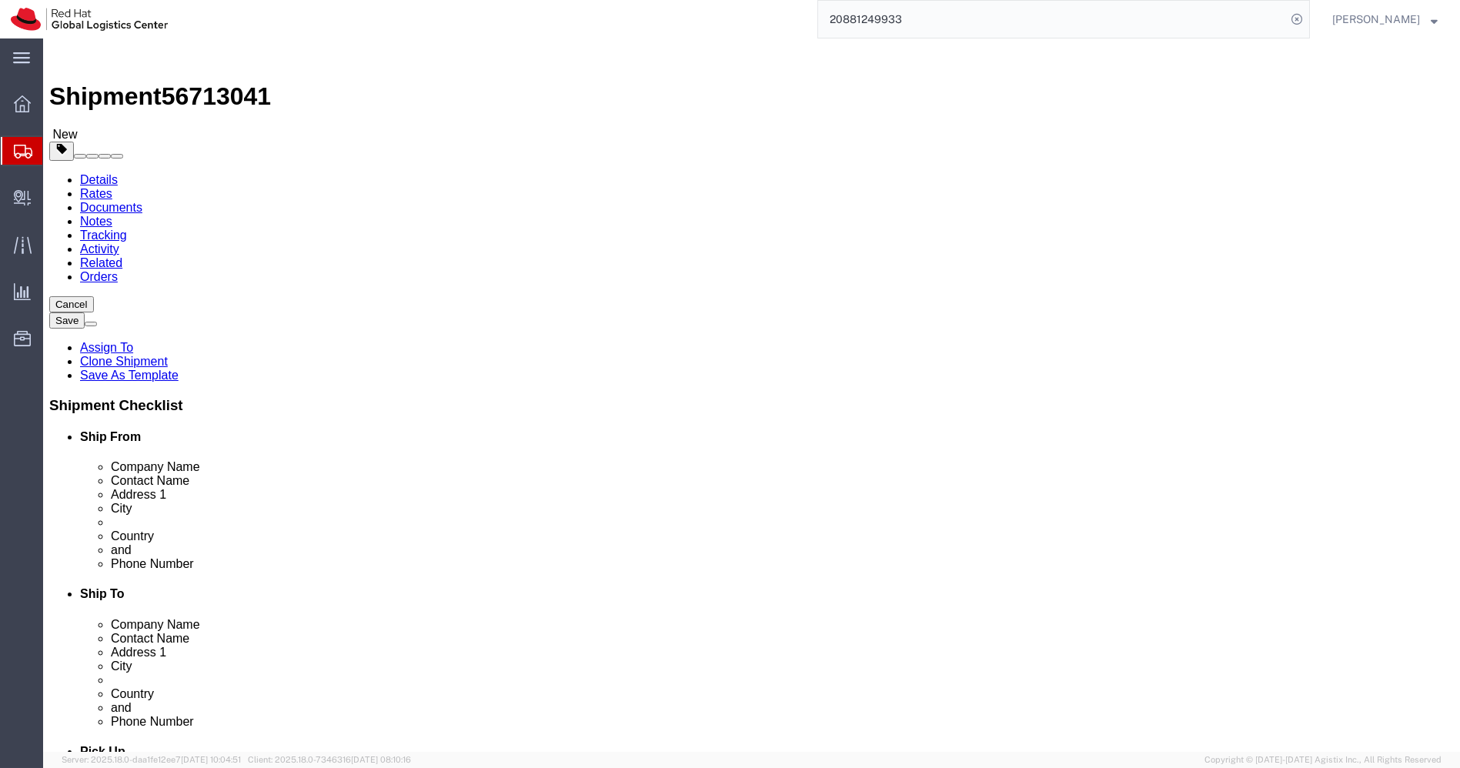
click button "Rate Shipment"
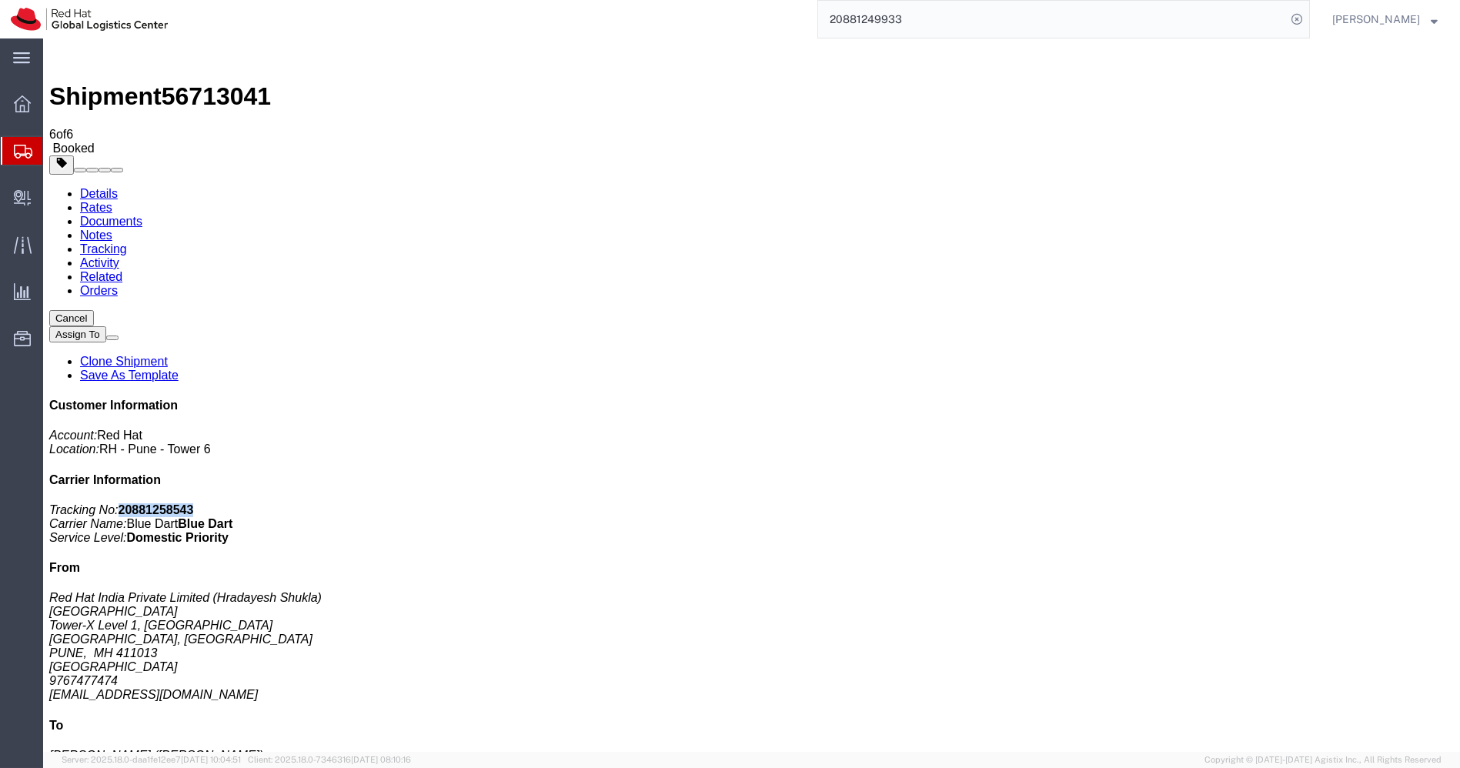
drag, startPoint x: 1319, startPoint y: 229, endPoint x: 1245, endPoint y: 237, distance: 74.3
click at [1245, 503] on p "Tracking No: 20881258543 Carrier Name: Blue Dart Blue Dart Service Level: Domes…" at bounding box center [751, 524] width 1405 height 42
copy b "20881258543"
click at [168, 355] on link "Clone Shipment" at bounding box center [124, 361] width 88 height 13
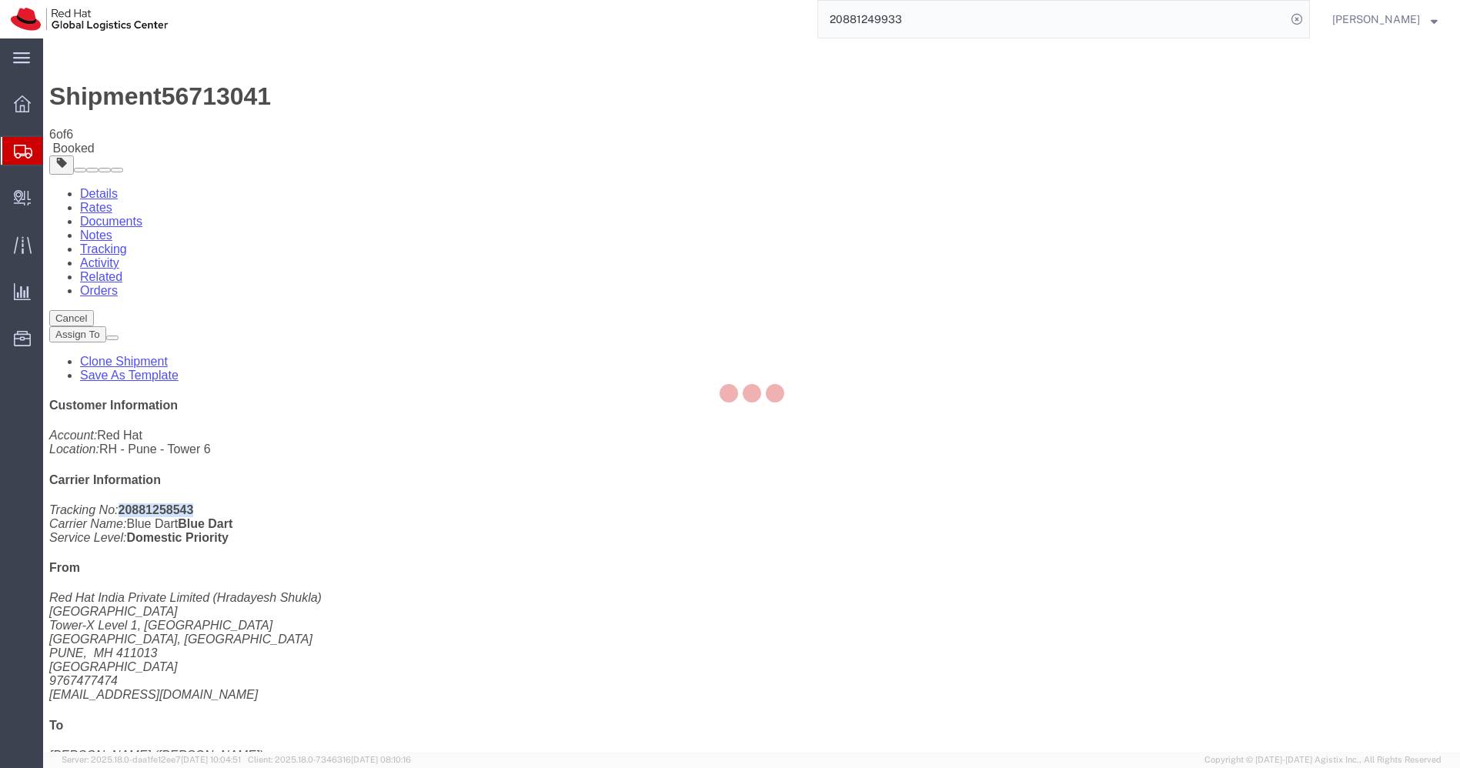
select select "38007"
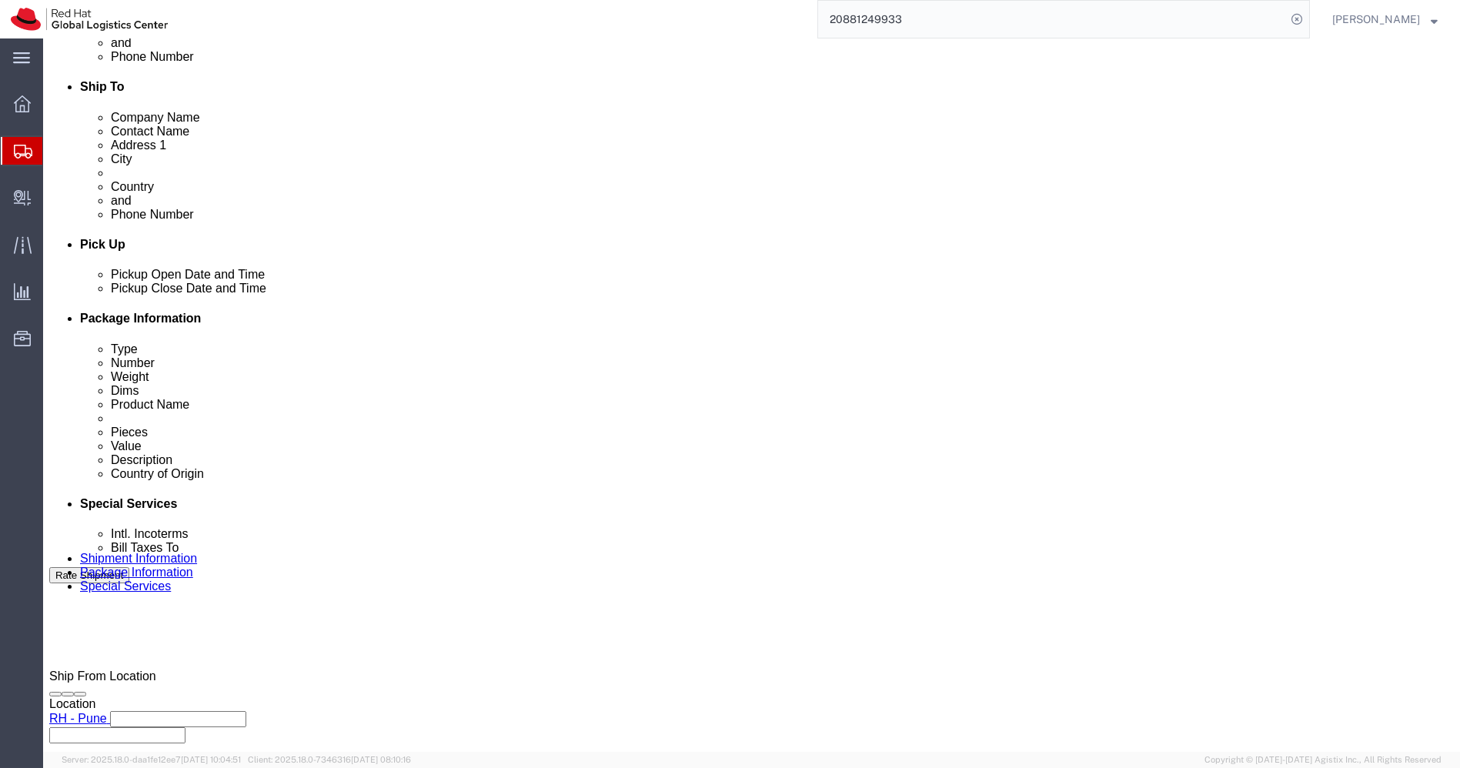
scroll to position [591, 0]
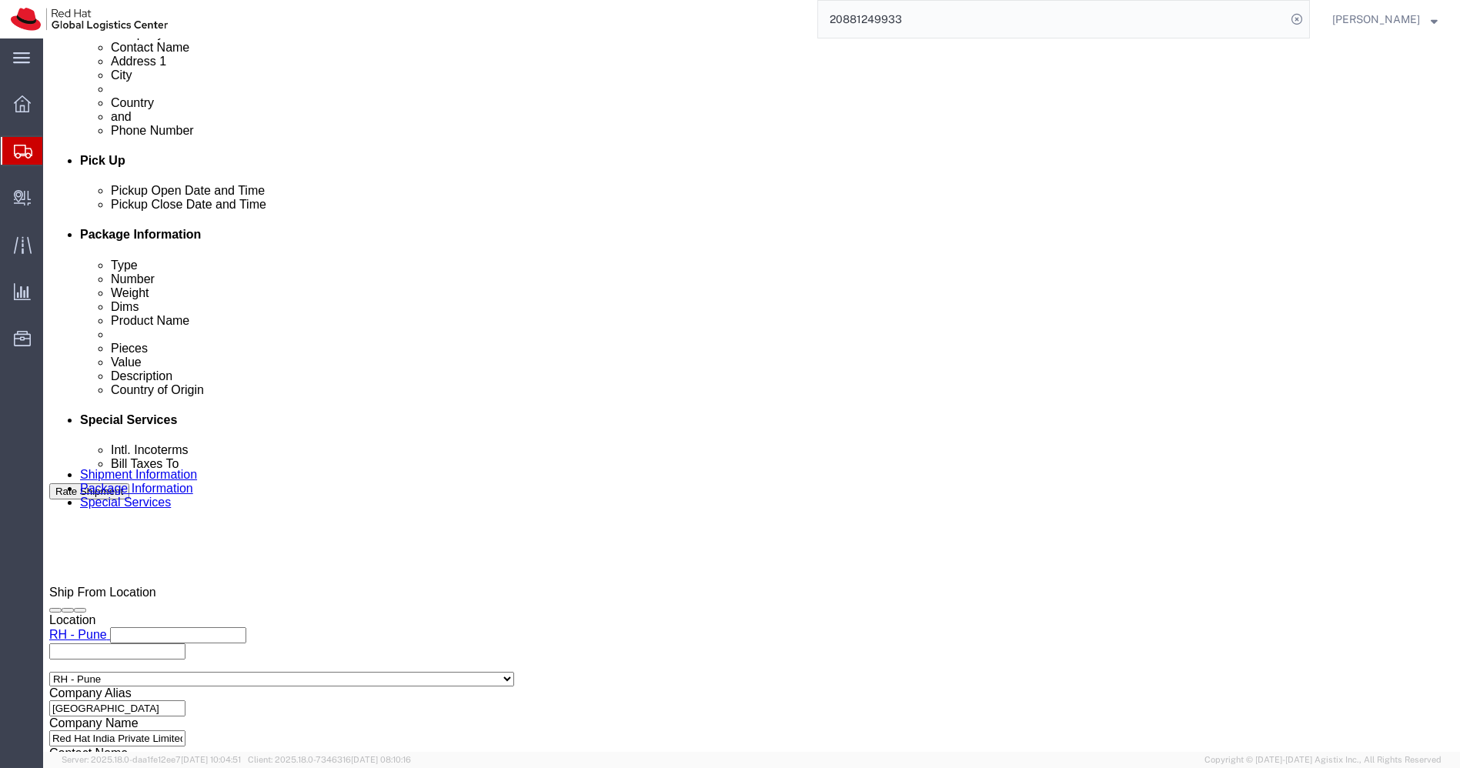
click button "Rate Shipment"
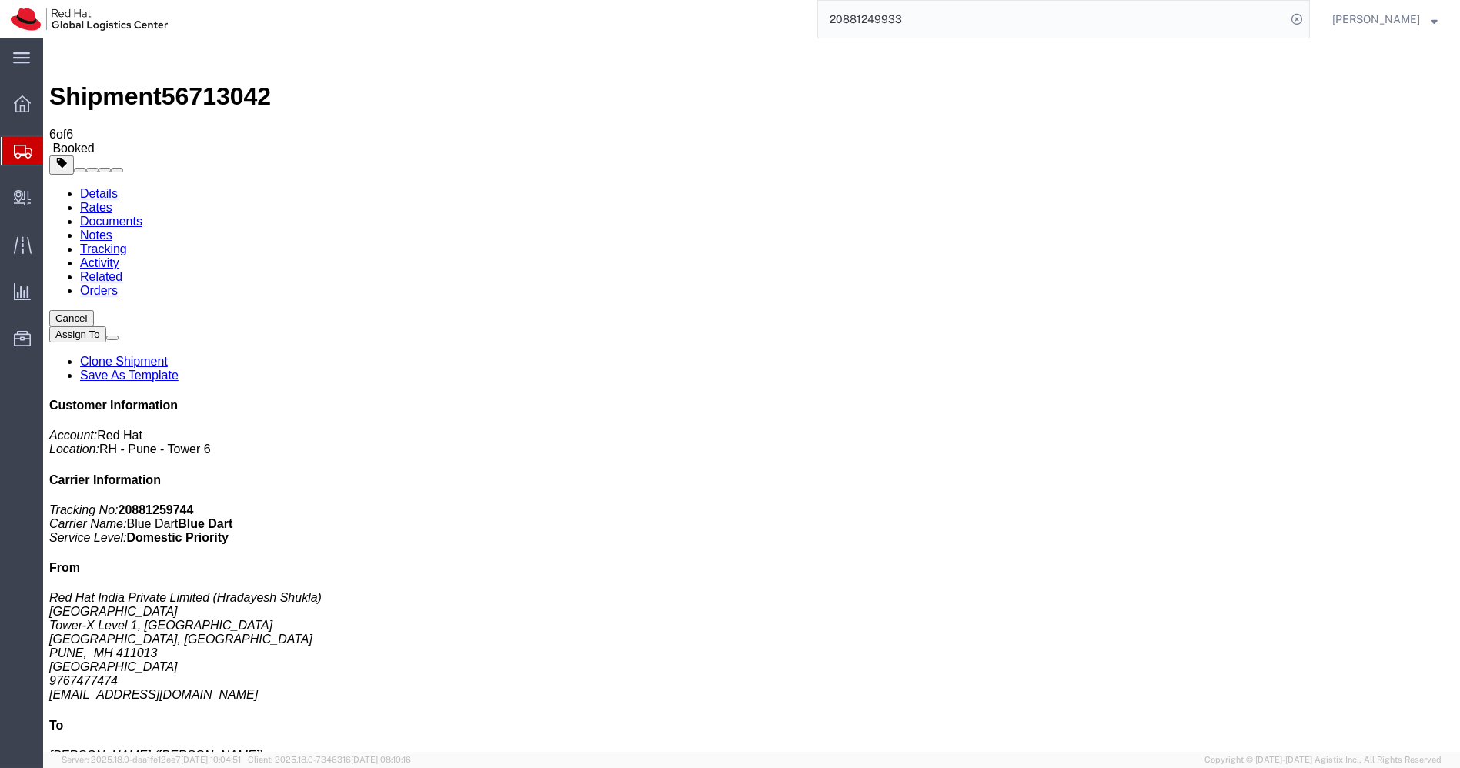
click at [168, 355] on link "Clone Shipment" at bounding box center [124, 361] width 88 height 13
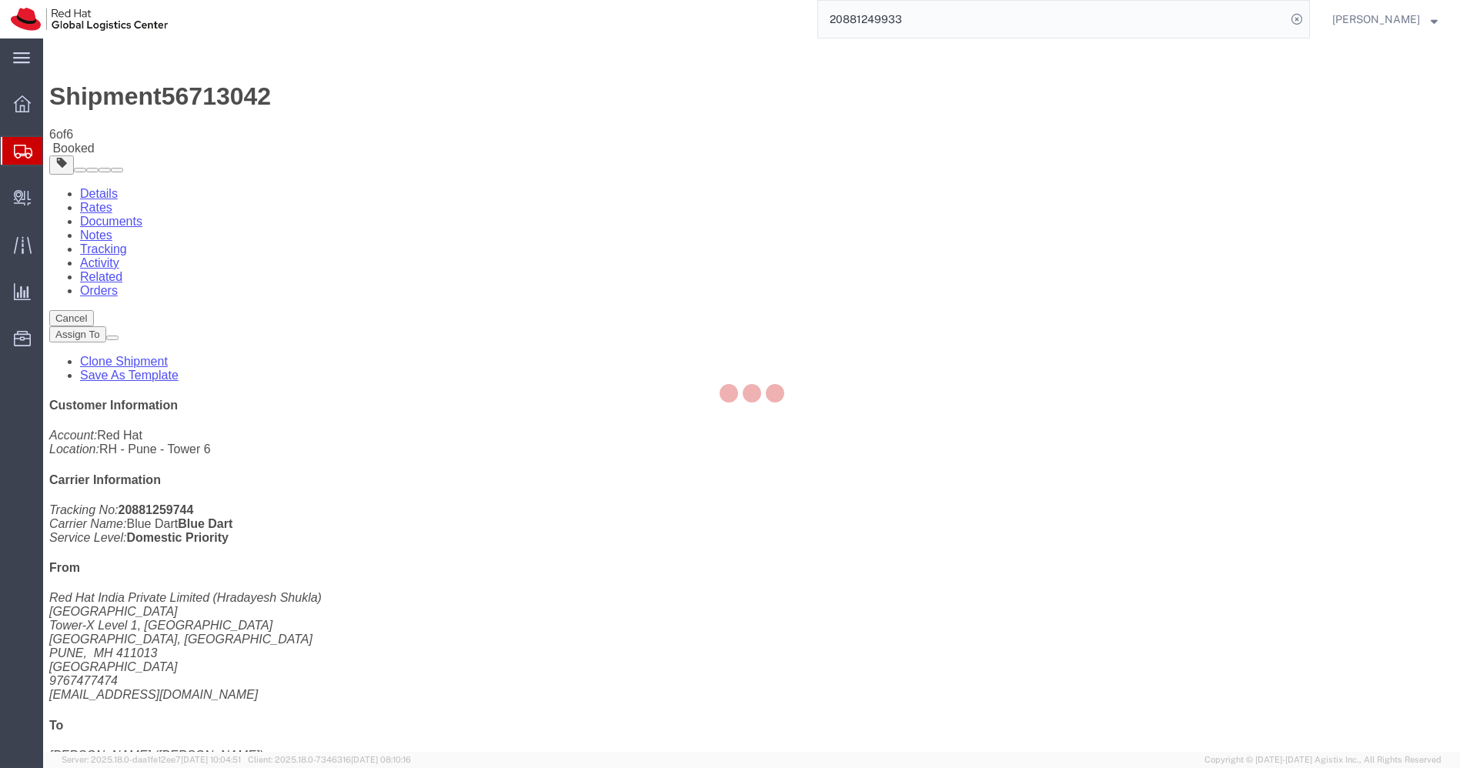
select select "38007"
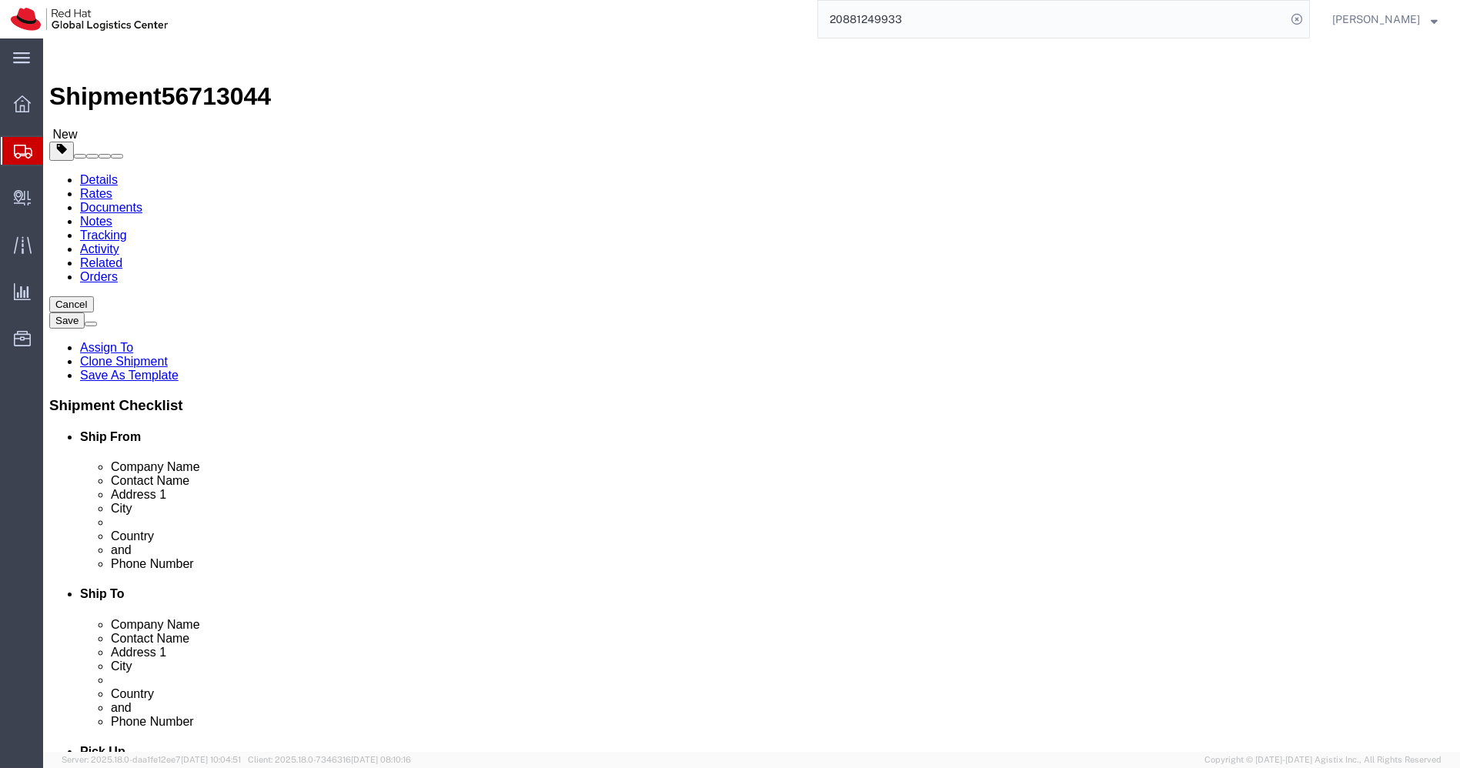
click button "Rate Shipment"
